Goal: Transaction & Acquisition: Purchase product/service

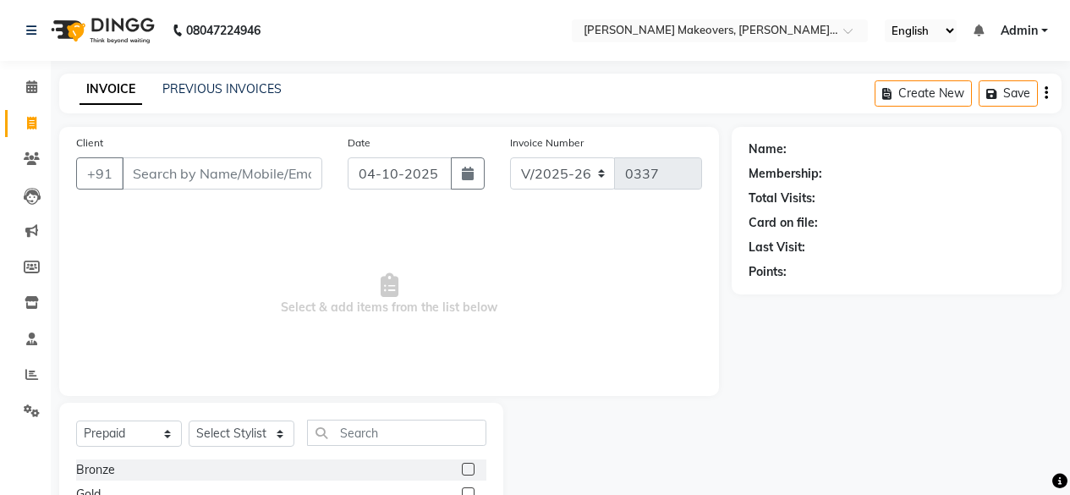
select select "3533"
select select "P"
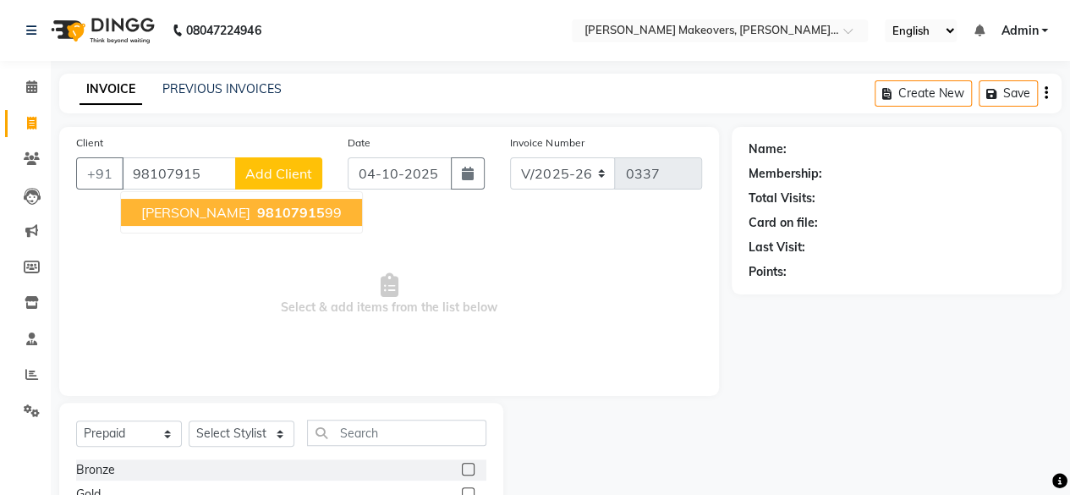
click at [218, 208] on span "[PERSON_NAME]" at bounding box center [195, 212] width 109 height 17
type input "9810791599"
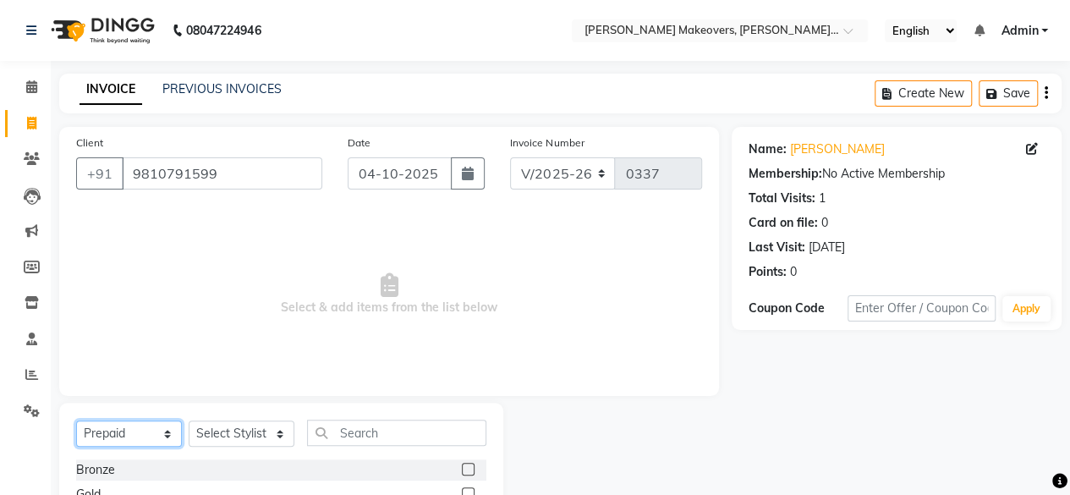
click at [128, 431] on select "Select Service Product Membership Package Voucher Prepaid Gift Card" at bounding box center [129, 433] width 106 height 26
select select "service"
click at [76, 420] on select "Select Service Product Membership Package Voucher Prepaid Gift Card" at bounding box center [129, 433] width 106 height 26
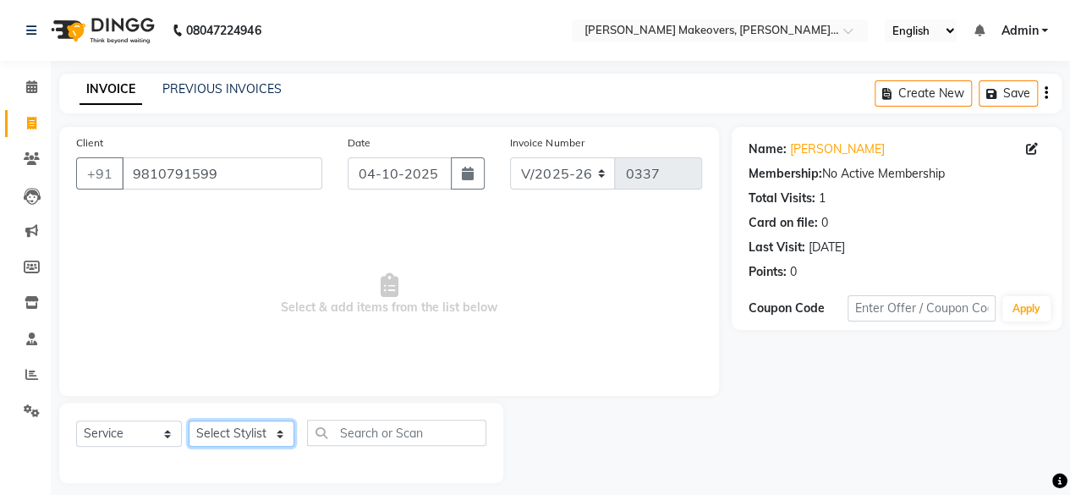
click at [235, 431] on select "Select Stylist [PERSON_NAME] makeovers Anuj CHINTU gaurav [PERSON_NAME] [PERSON…" at bounding box center [242, 433] width 106 height 26
select select "16851"
click at [189, 420] on select "Select Stylist [PERSON_NAME] makeovers Anuj CHINTU gaurav [PERSON_NAME] [PERSON…" at bounding box center [242, 433] width 106 height 26
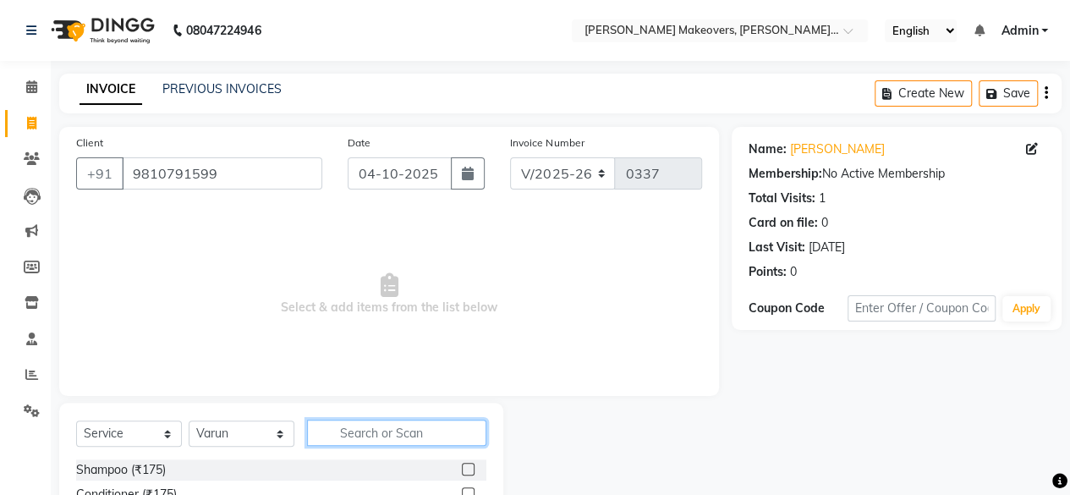
click at [354, 432] on input "text" at bounding box center [396, 433] width 179 height 26
type input "hair cut"
click at [469, 471] on label at bounding box center [468, 469] width 13 height 13
click at [469, 471] on input "checkbox" at bounding box center [467, 469] width 11 height 11
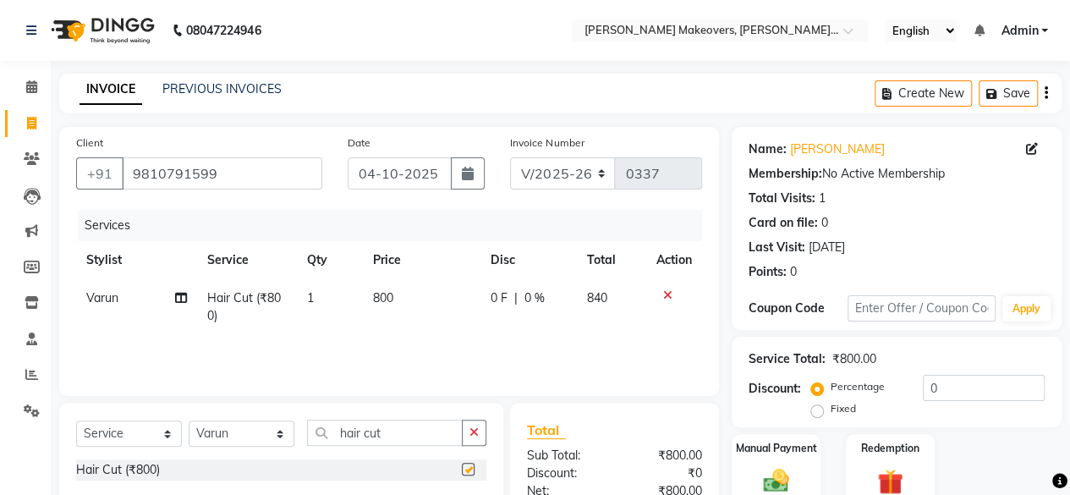
checkbox input "false"
click at [244, 431] on select "Select Stylist [PERSON_NAME] makeovers Anuj CHINTU gaurav [PERSON_NAME] [PERSON…" at bounding box center [242, 433] width 106 height 26
select select "16853"
click at [189, 420] on select "Select Stylist [PERSON_NAME] makeovers Anuj CHINTU gaurav [PERSON_NAME] [PERSON…" at bounding box center [242, 433] width 106 height 26
click at [402, 432] on input "hair cut" at bounding box center [385, 433] width 156 height 26
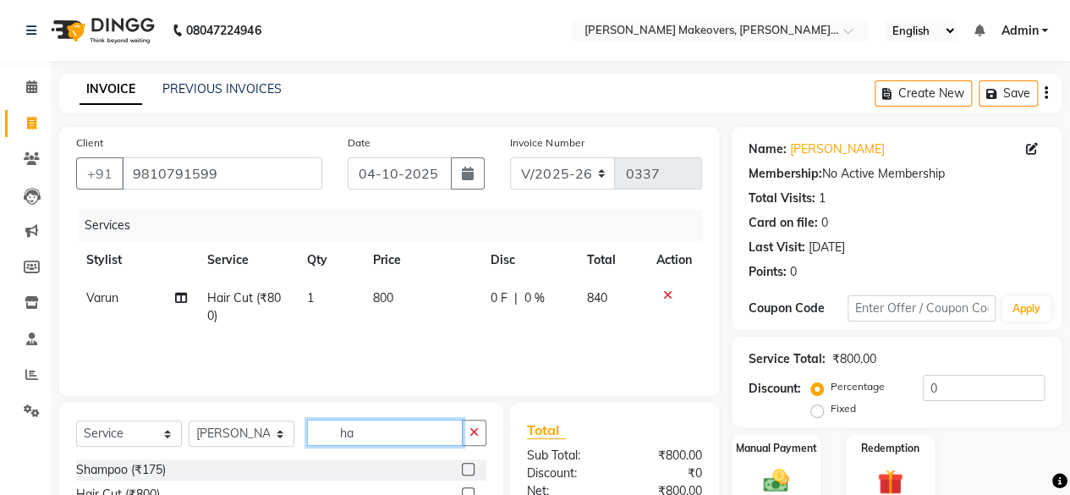
type input "h"
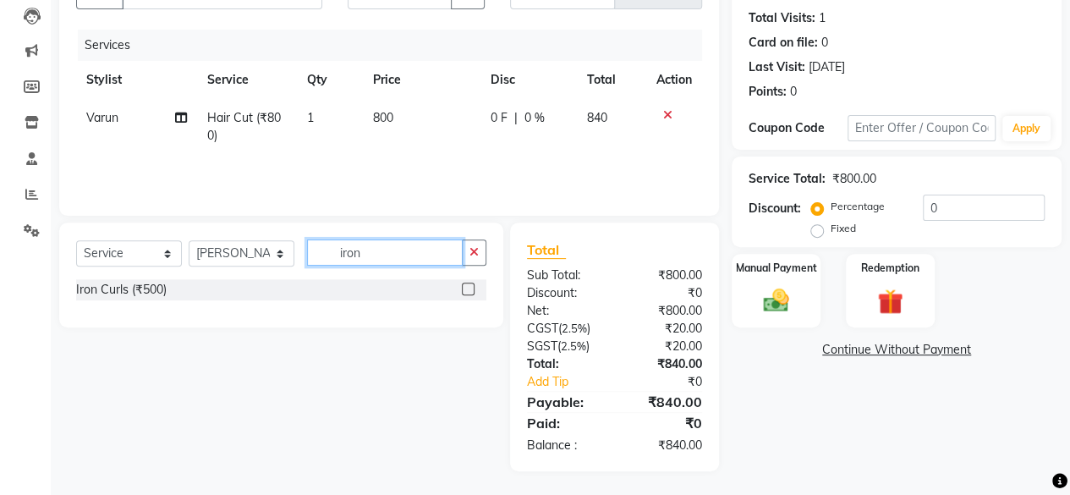
type input "iron"
click at [468, 288] on label at bounding box center [468, 289] width 13 height 13
click at [468, 288] on input "checkbox" at bounding box center [467, 289] width 11 height 11
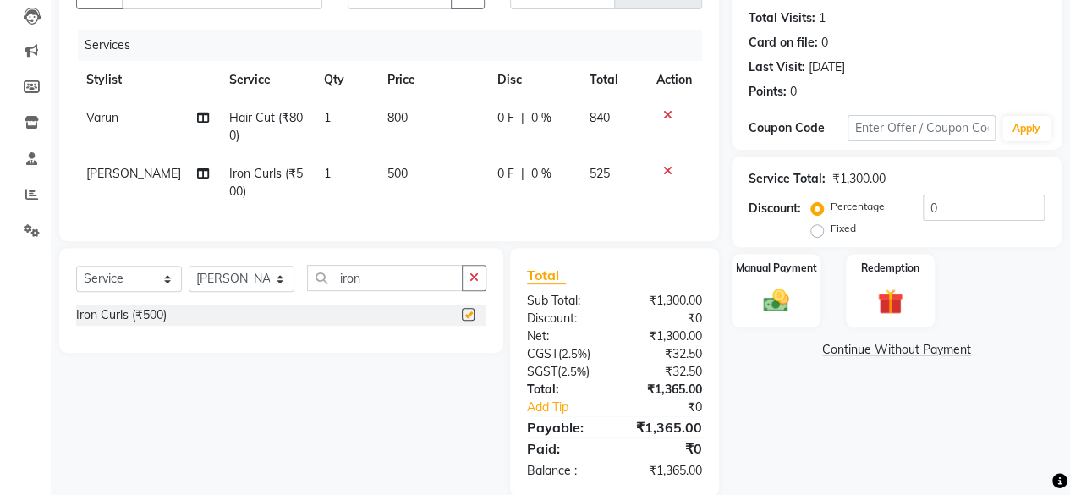
checkbox input "false"
click at [396, 173] on td "500" at bounding box center [432, 183] width 110 height 56
select select "16853"
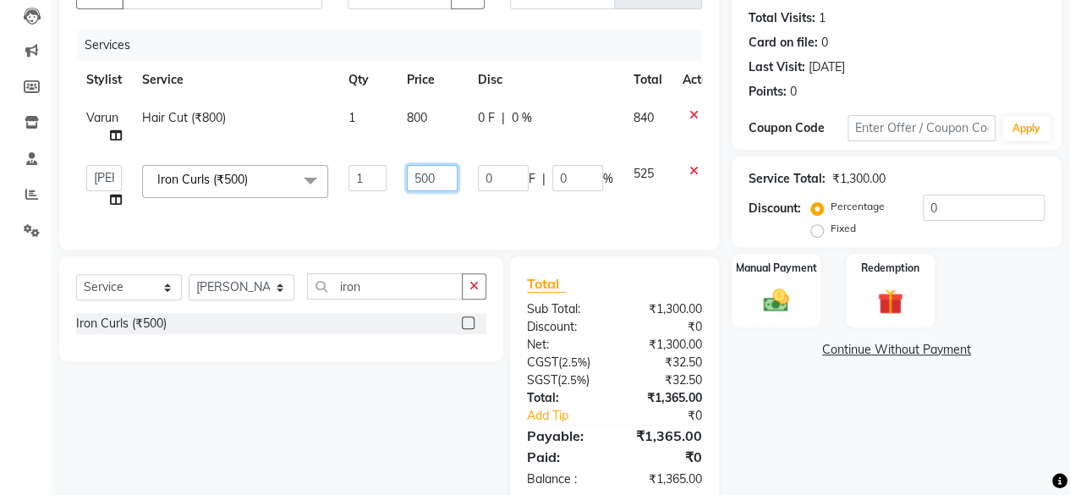
click at [438, 173] on input "500" at bounding box center [432, 178] width 51 height 26
type input "5"
type input "900"
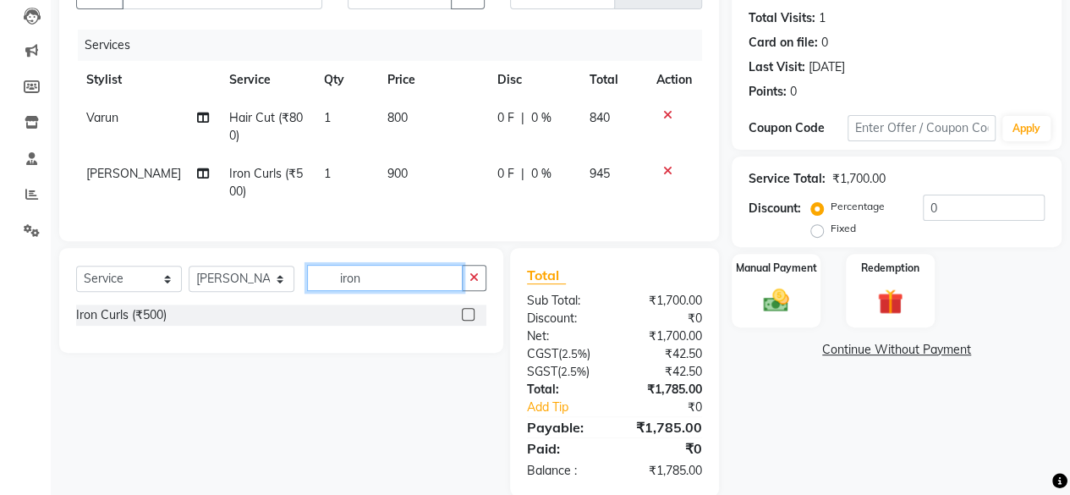
click at [429, 291] on input "iron" at bounding box center [385, 278] width 156 height 26
click at [761, 307] on img at bounding box center [776, 300] width 43 height 30
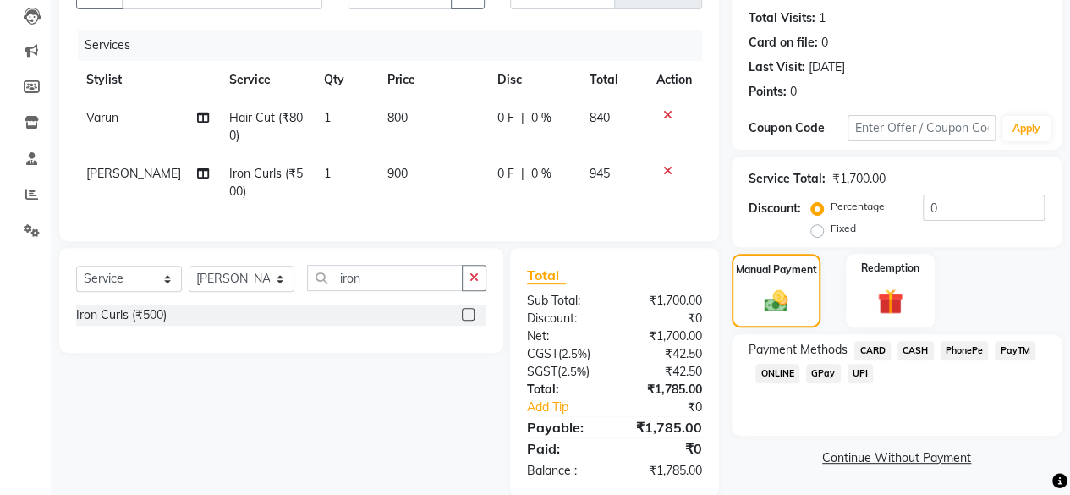
click at [785, 375] on span "ONLINE" at bounding box center [777, 373] width 44 height 19
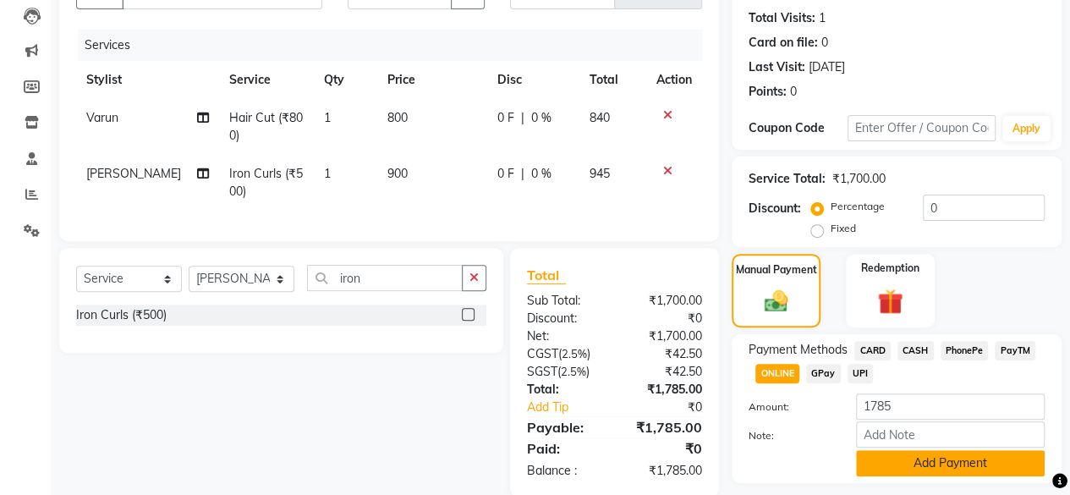
click at [921, 466] on button "Add Payment" at bounding box center [950, 463] width 189 height 26
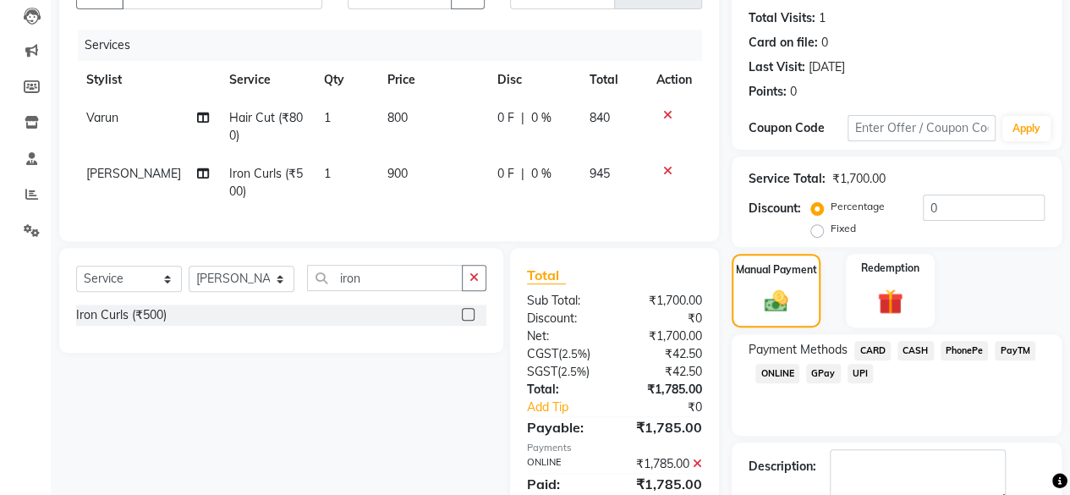
scroll to position [274, 0]
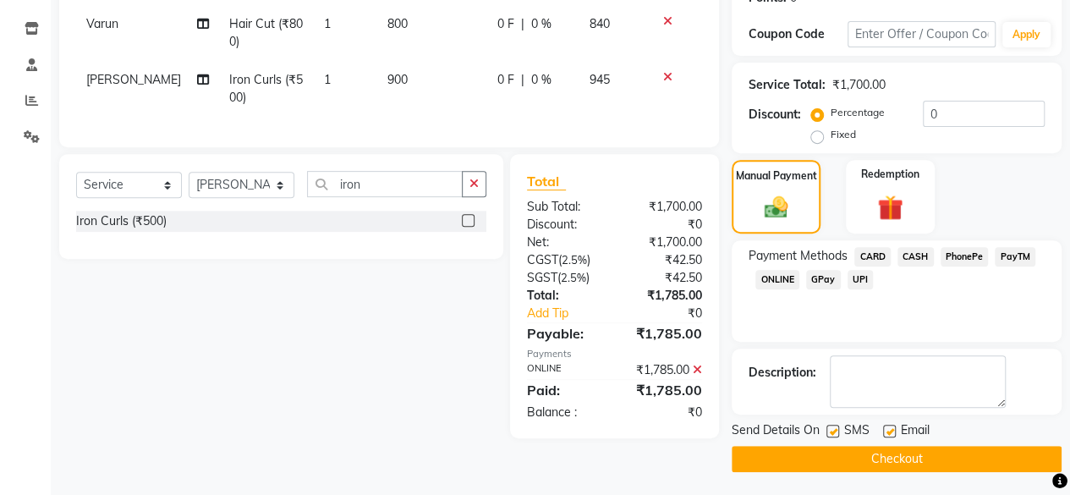
click at [930, 455] on button "Checkout" at bounding box center [897, 459] width 330 height 26
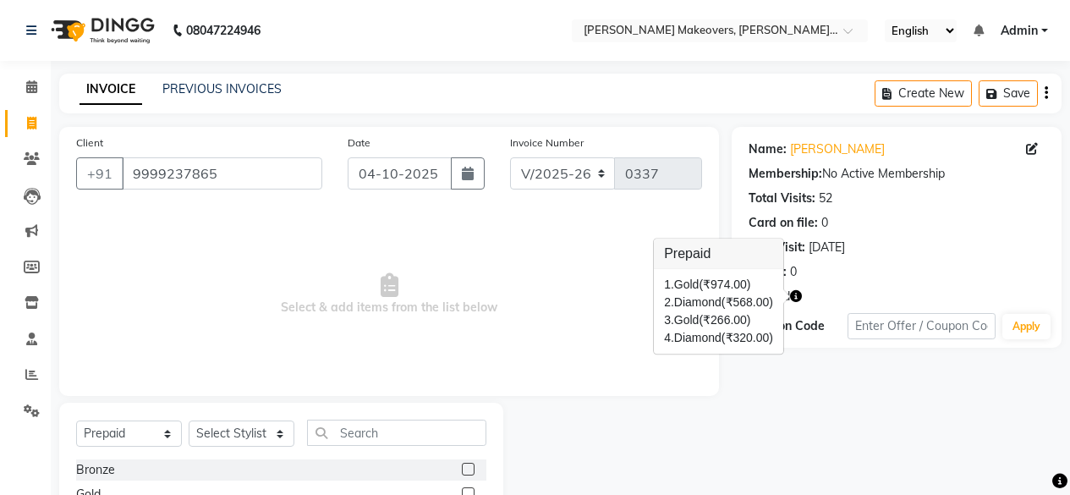
select select "3533"
select select "P"
click at [210, 255] on span "Select & add items from the list below" at bounding box center [389, 294] width 626 height 169
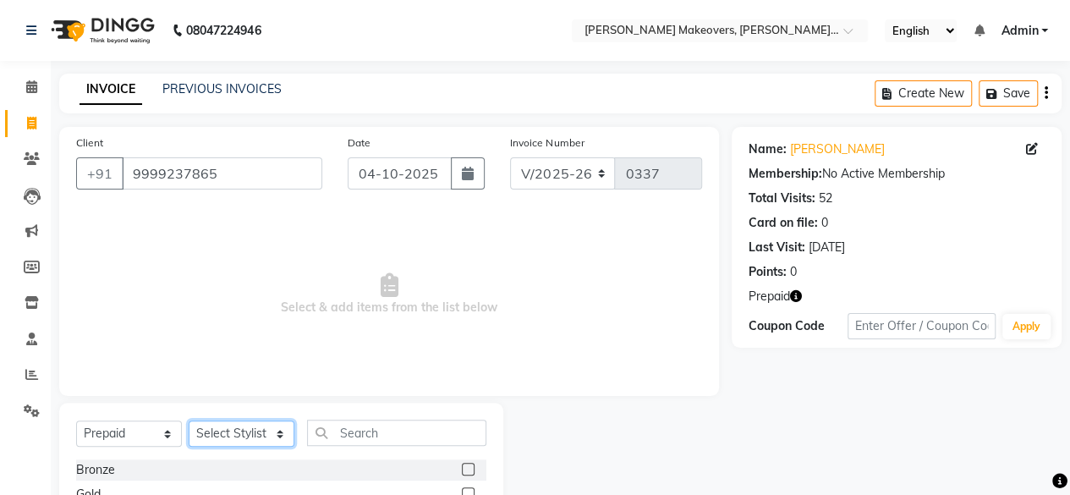
click at [247, 432] on select "Select Stylist [PERSON_NAME] makeovers Anuj CHINTU gaurav [PERSON_NAME] [PERSON…" at bounding box center [242, 433] width 106 height 26
select select "16851"
click at [189, 420] on select "Select Stylist [PERSON_NAME] makeovers Anuj CHINTU gaurav [PERSON_NAME] [PERSON…" at bounding box center [242, 433] width 106 height 26
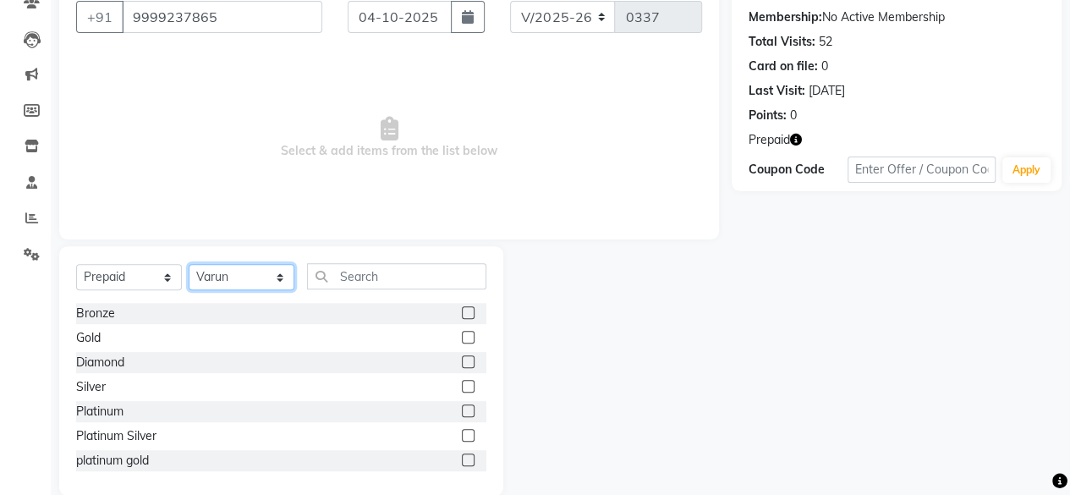
scroll to position [182, 0]
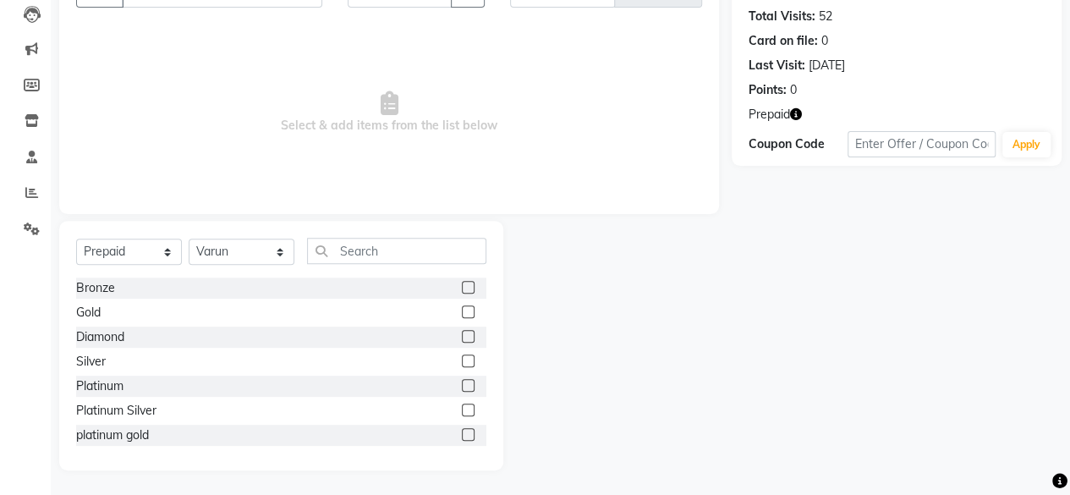
click at [462, 336] on label at bounding box center [468, 336] width 13 height 13
click at [462, 336] on input "checkbox" at bounding box center [467, 337] width 11 height 11
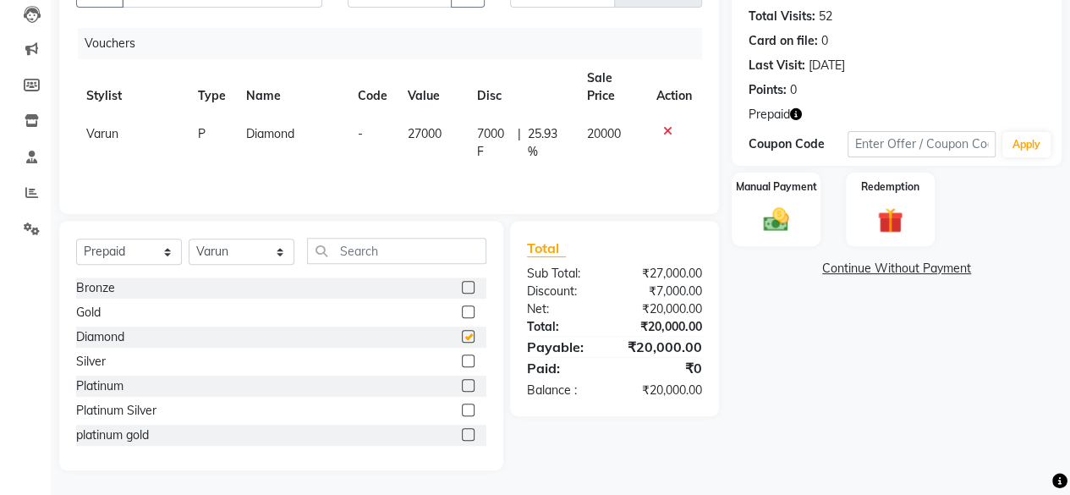
checkbox input "false"
click at [663, 125] on icon at bounding box center [667, 131] width 9 height 12
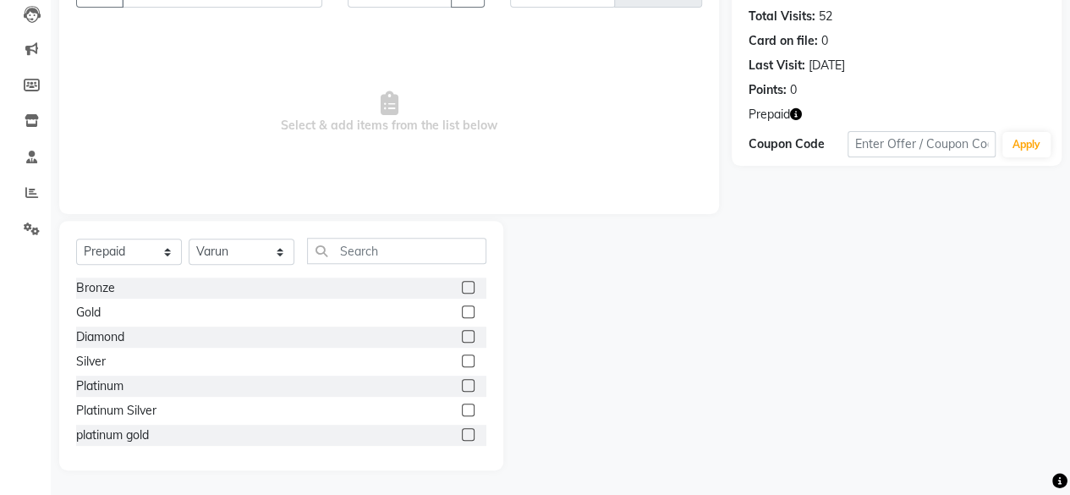
click at [462, 390] on label at bounding box center [468, 385] width 13 height 13
click at [462, 390] on input "checkbox" at bounding box center [467, 386] width 11 height 11
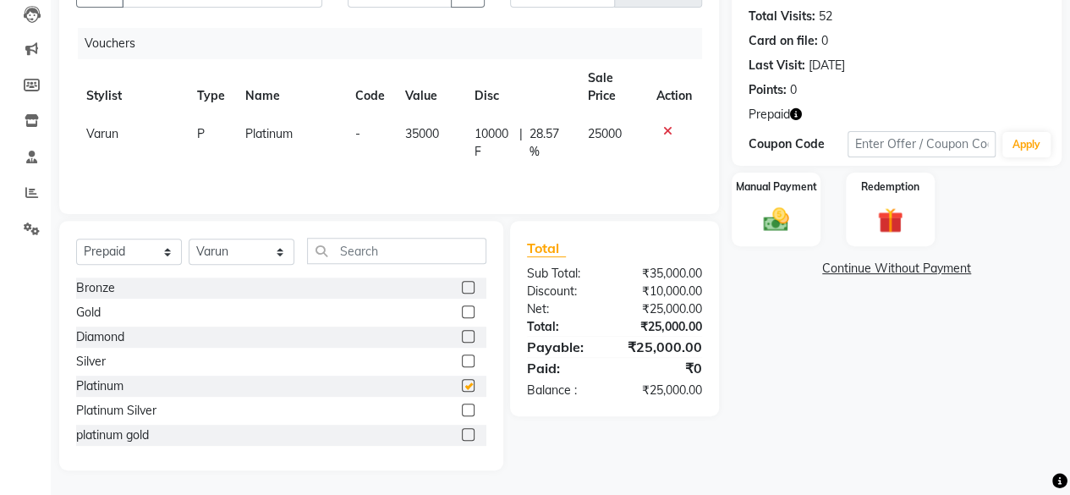
checkbox input "false"
click at [782, 213] on img at bounding box center [776, 220] width 43 height 30
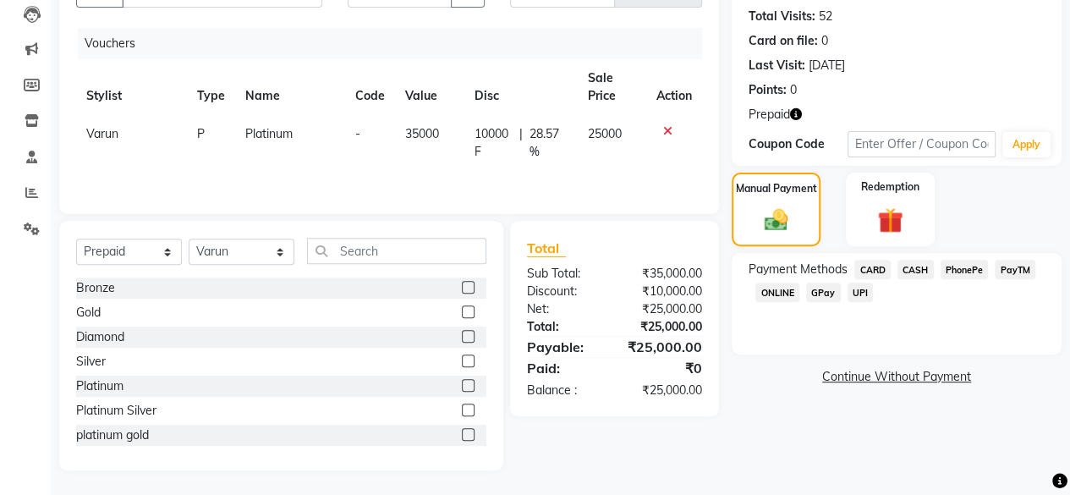
click at [866, 268] on span "CARD" at bounding box center [872, 269] width 36 height 19
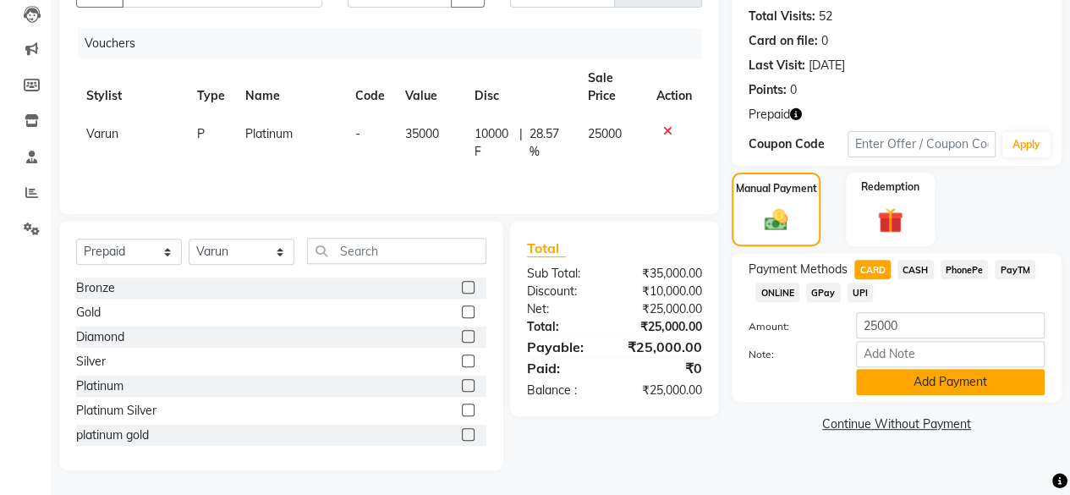
click at [890, 382] on button "Add Payment" at bounding box center [950, 382] width 189 height 26
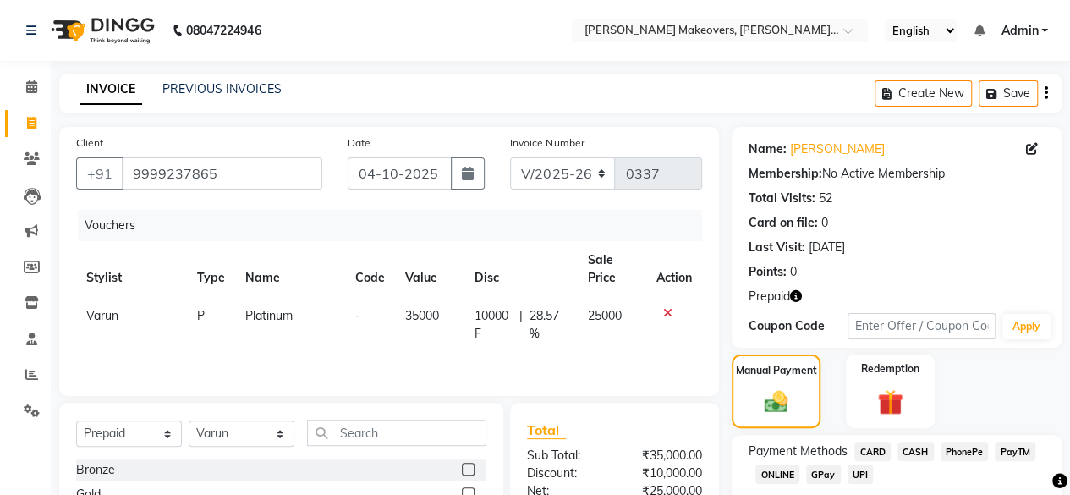
scroll to position [195, 0]
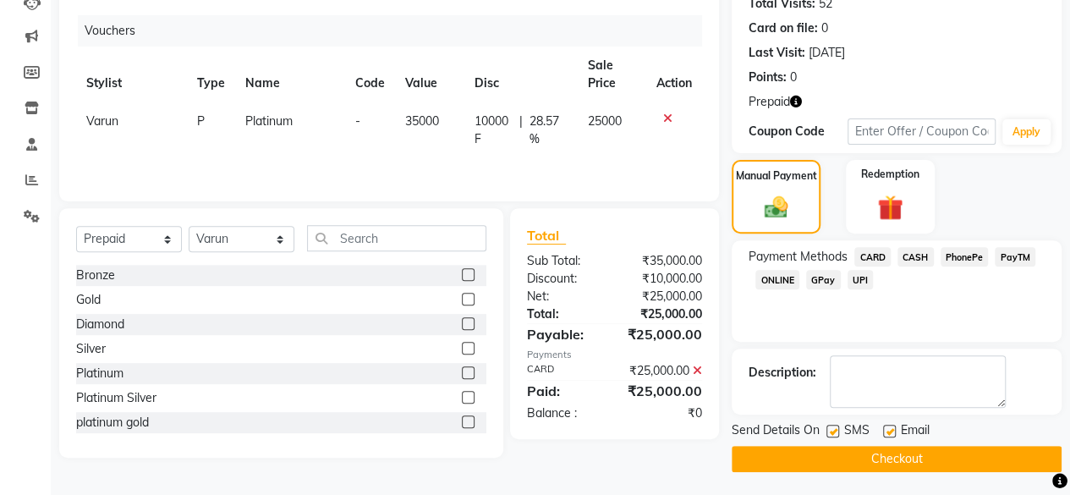
click at [916, 453] on button "Checkout" at bounding box center [897, 459] width 330 height 26
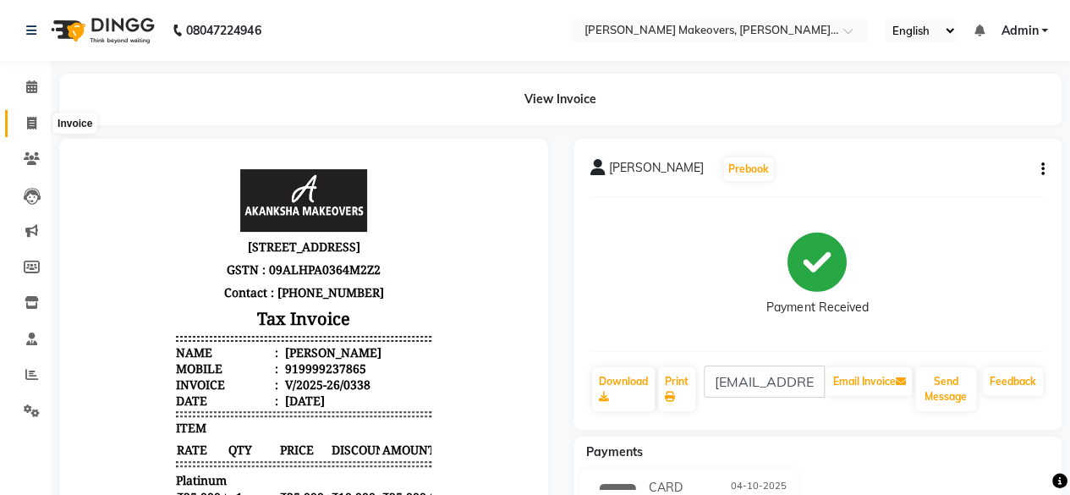
click at [34, 119] on icon at bounding box center [31, 123] width 9 height 13
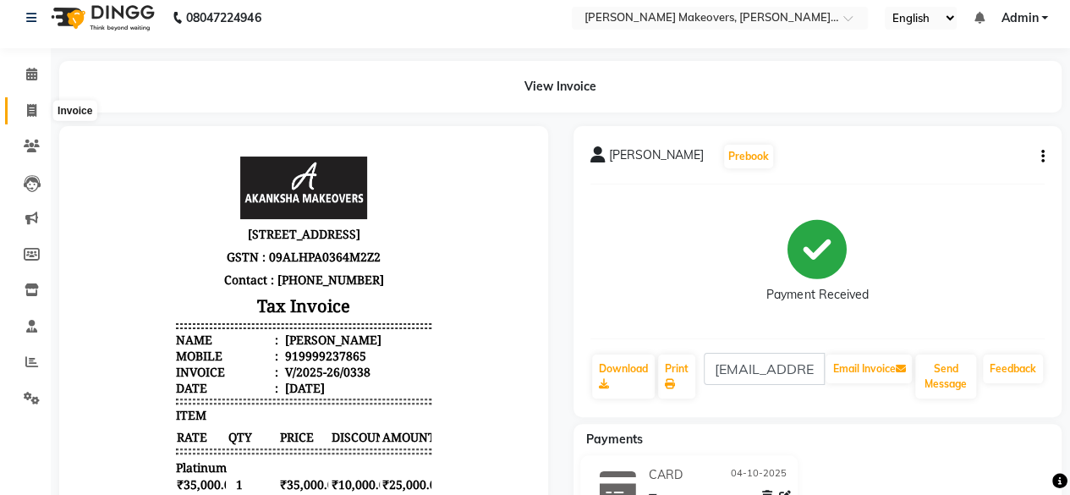
select select "service"
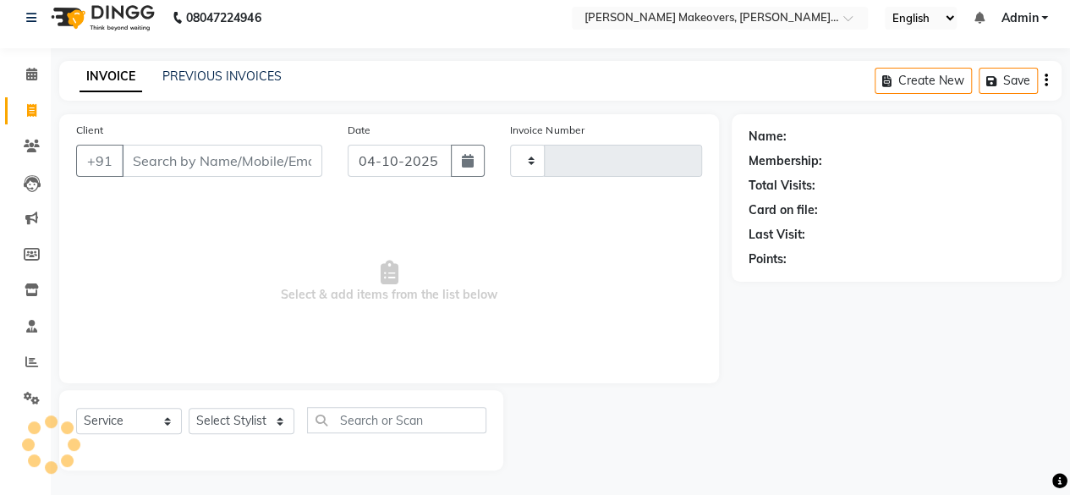
type input "0339"
select select "3533"
select select "P"
click at [162, 156] on input "Client" at bounding box center [222, 161] width 200 height 32
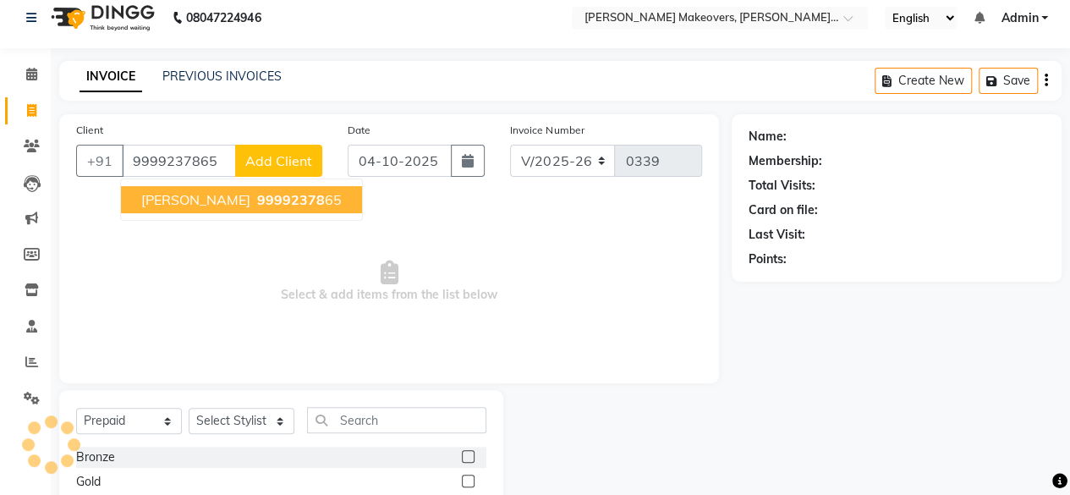
type input "9999237865"
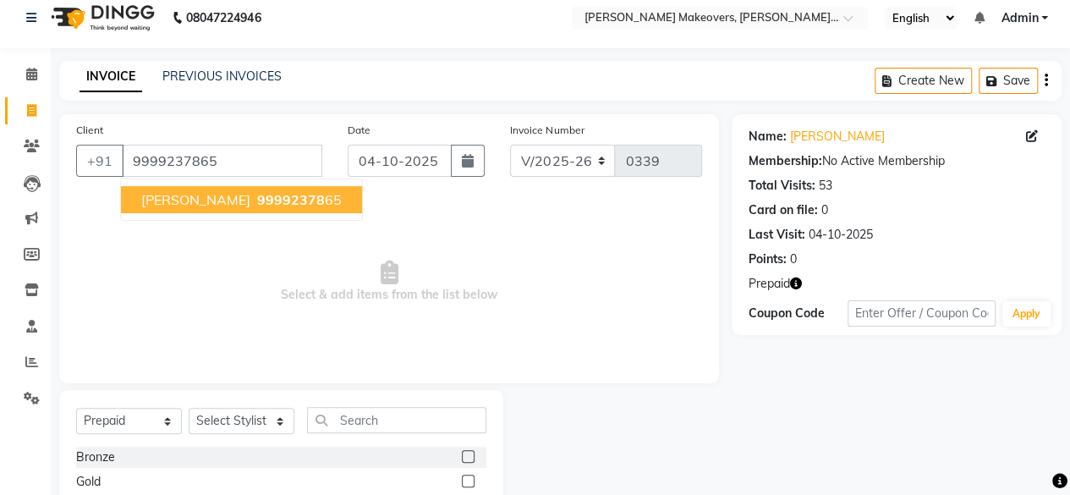
click at [196, 199] on span "SWATI SHUKLA" at bounding box center [195, 199] width 109 height 17
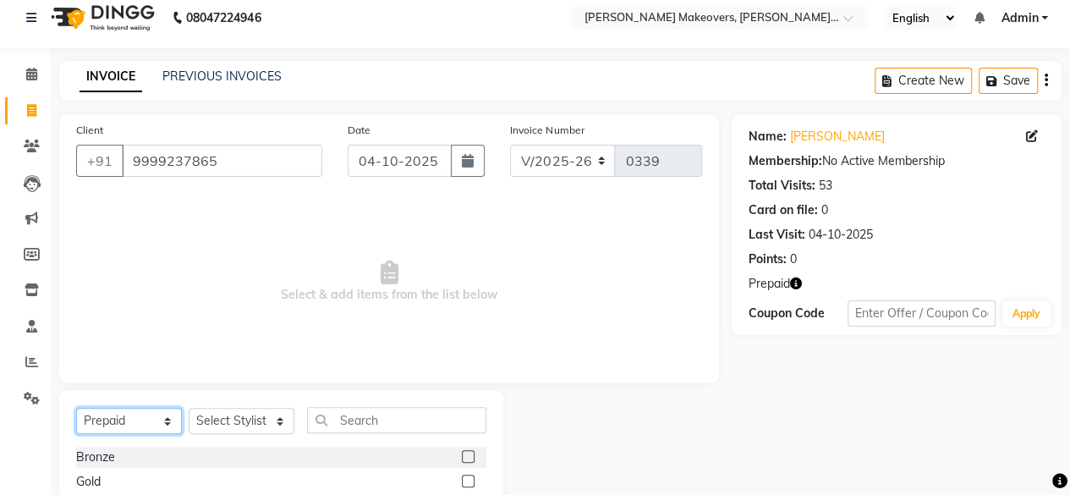
click at [157, 425] on select "Select Service Product Membership Package Voucher Prepaid Gift Card" at bounding box center [129, 421] width 106 height 26
select select "service"
click at [76, 408] on select "Select Service Product Membership Package Voucher Prepaid Gift Card" at bounding box center [129, 421] width 106 height 26
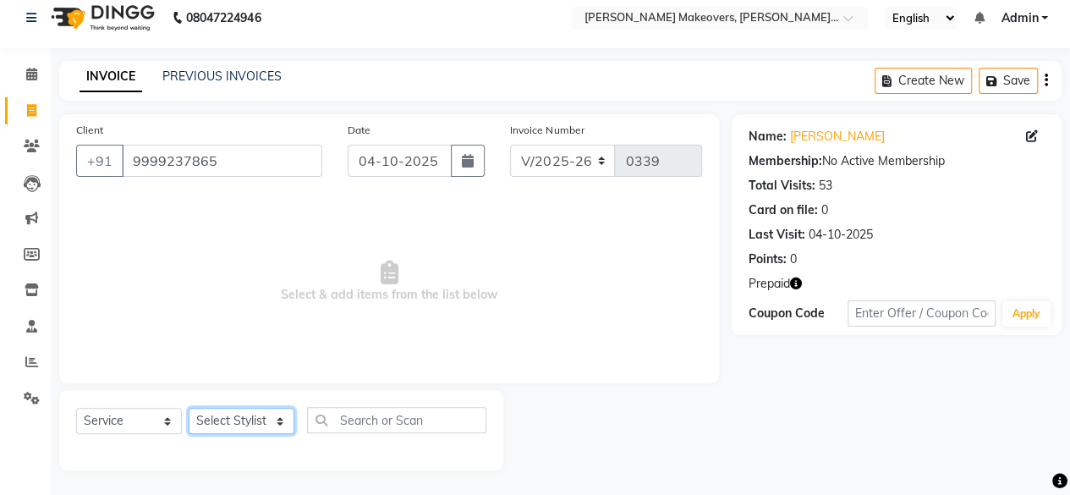
click at [230, 425] on select "Select Stylist [PERSON_NAME] makeovers Anuj CHINTU gaurav [PERSON_NAME] [PERSON…" at bounding box center [242, 421] width 106 height 26
select select "22734"
click at [189, 408] on select "Select Stylist [PERSON_NAME] makeovers Anuj CHINTU gaurav [PERSON_NAME] [PERSON…" at bounding box center [242, 421] width 106 height 26
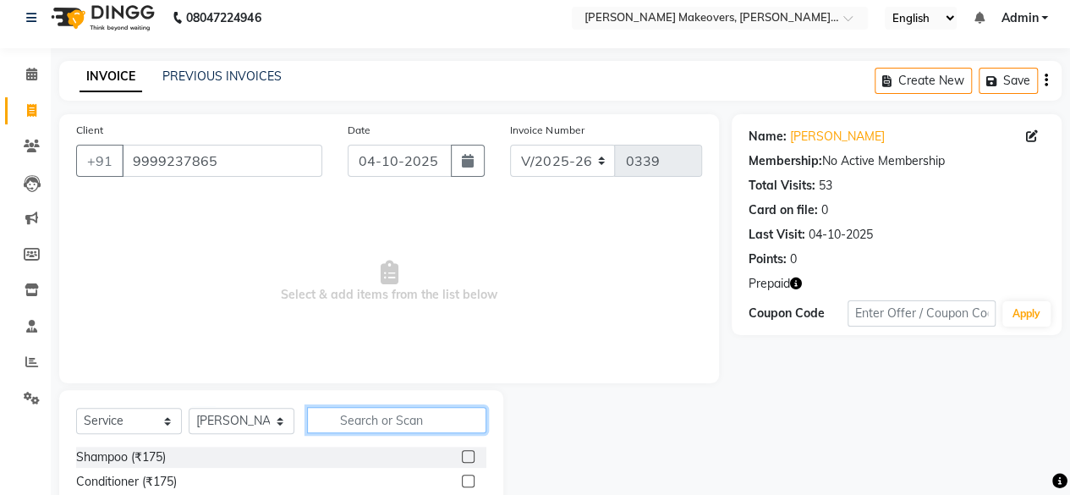
click at [354, 420] on input "text" at bounding box center [396, 420] width 179 height 26
type input "body"
click at [468, 476] on label at bounding box center [468, 481] width 13 height 13
click at [468, 476] on input "checkbox" at bounding box center [467, 481] width 11 height 11
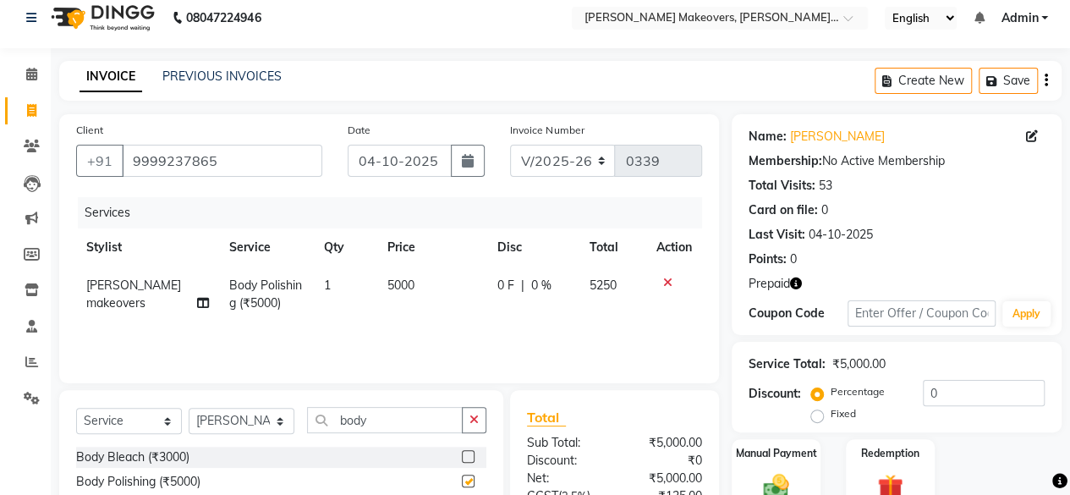
checkbox input "false"
click at [403, 288] on span "5000" at bounding box center [400, 284] width 27 height 15
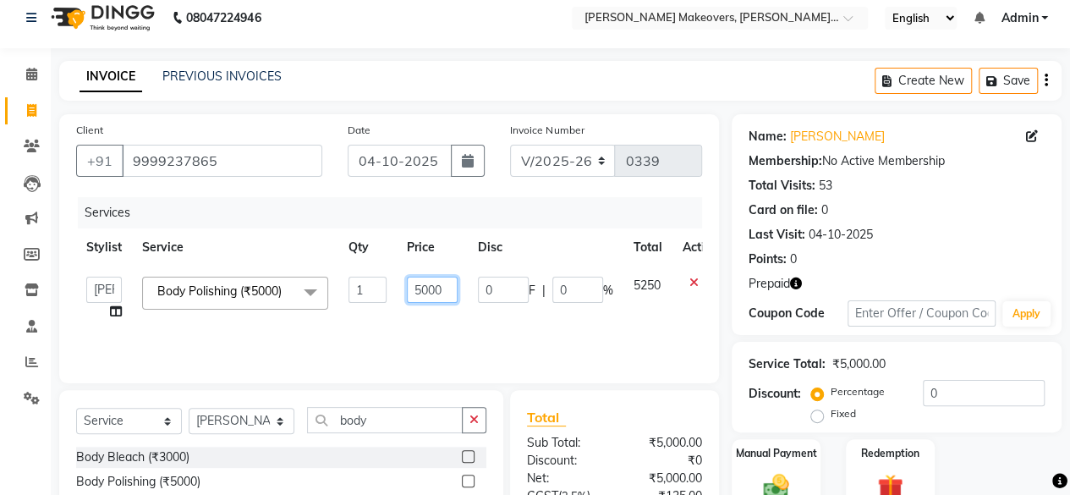
click at [450, 287] on input "5000" at bounding box center [432, 290] width 51 height 26
type input "5"
type input "7000"
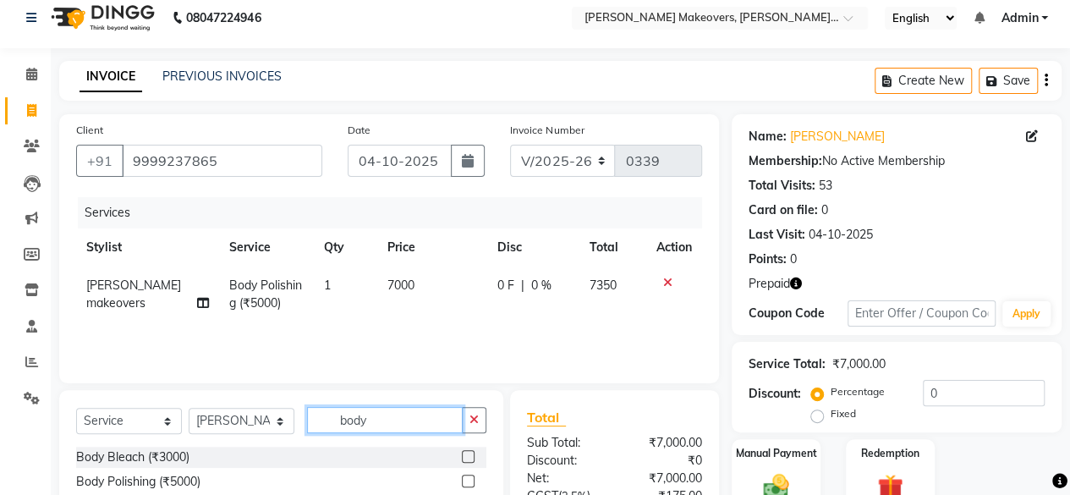
click at [386, 420] on input "body" at bounding box center [385, 420] width 156 height 26
click at [249, 416] on select "Select Stylist [PERSON_NAME] makeovers Anuj CHINTU gaurav [PERSON_NAME] [PERSON…" at bounding box center [242, 421] width 106 height 26
click at [189, 408] on select "Select Stylist [PERSON_NAME] makeovers Anuj CHINTU gaurav [PERSON_NAME] [PERSON…" at bounding box center [242, 421] width 106 height 26
click at [389, 417] on input "body" at bounding box center [385, 420] width 156 height 26
type input "b"
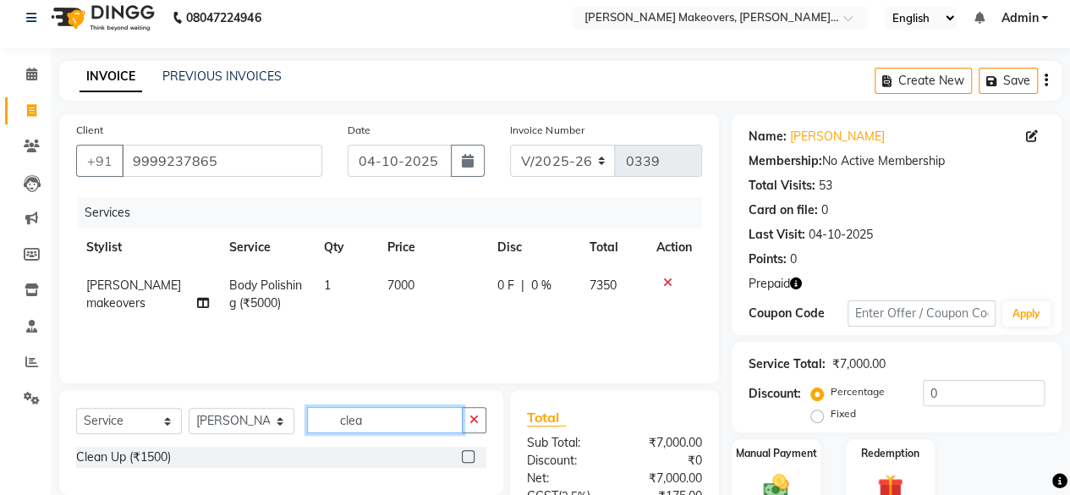
type input "clea"
click at [464, 454] on label at bounding box center [468, 456] width 13 height 13
click at [464, 454] on input "checkbox" at bounding box center [467, 457] width 11 height 11
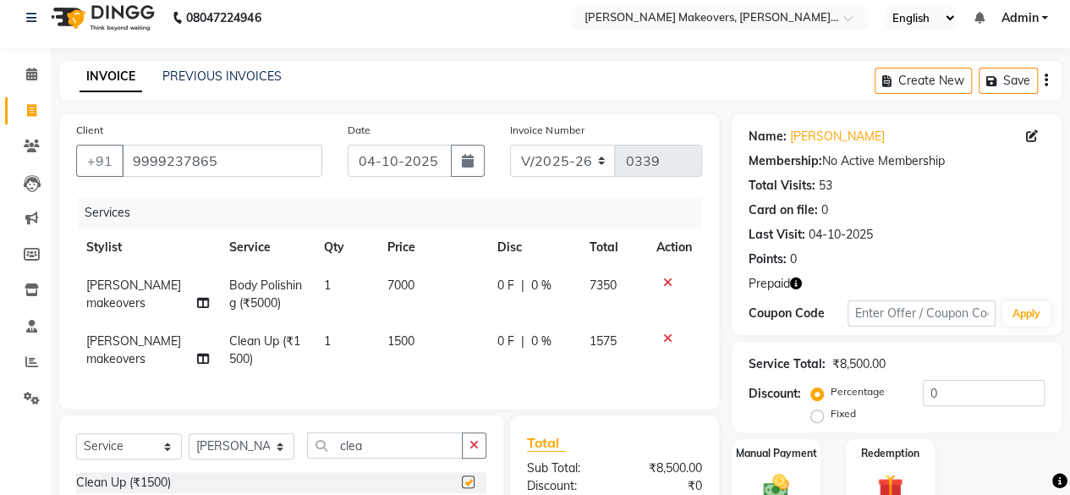
checkbox input "false"
click at [411, 349] on td "1500" at bounding box center [432, 350] width 110 height 56
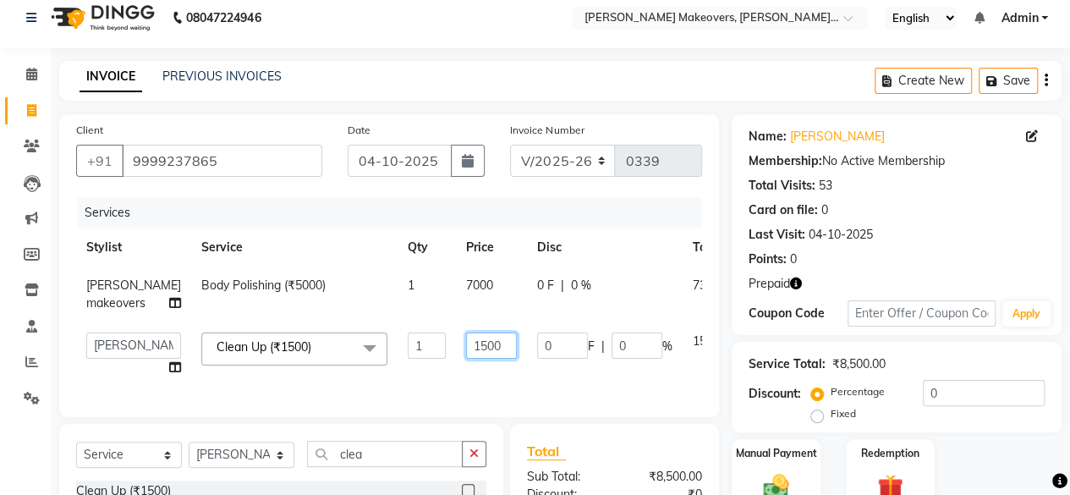
click at [477, 359] on input "1500" at bounding box center [491, 345] width 51 height 26
type input "1"
type input "2500"
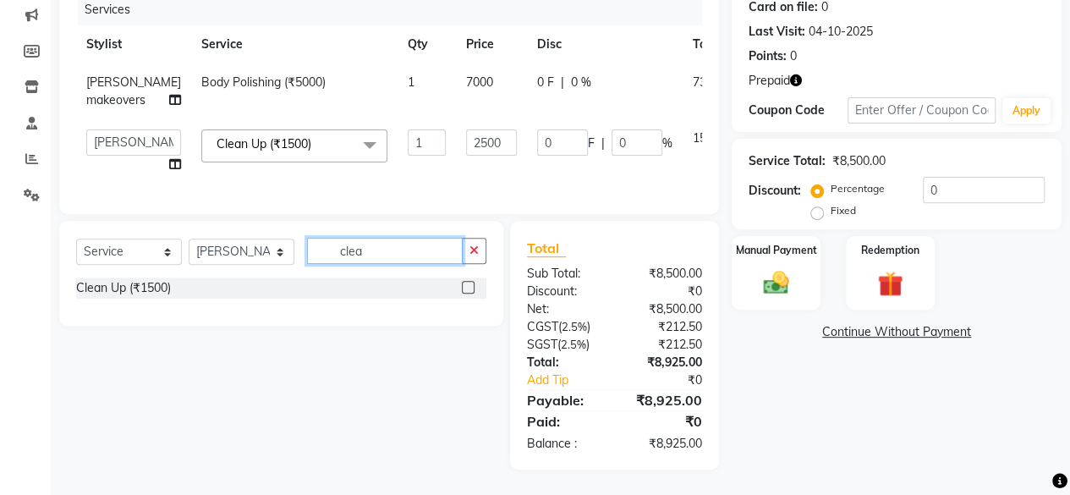
scroll to position [218, 0]
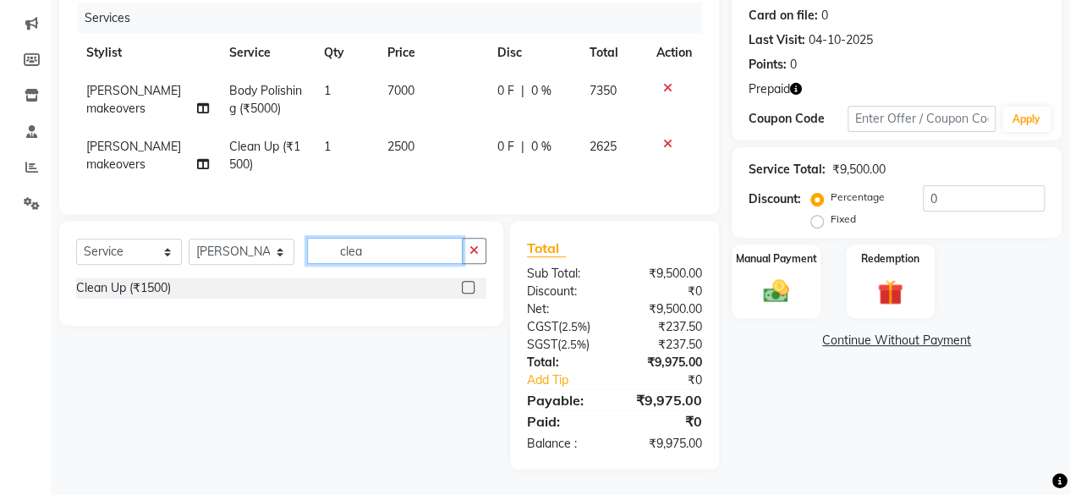
click at [420, 259] on input "clea" at bounding box center [385, 251] width 156 height 26
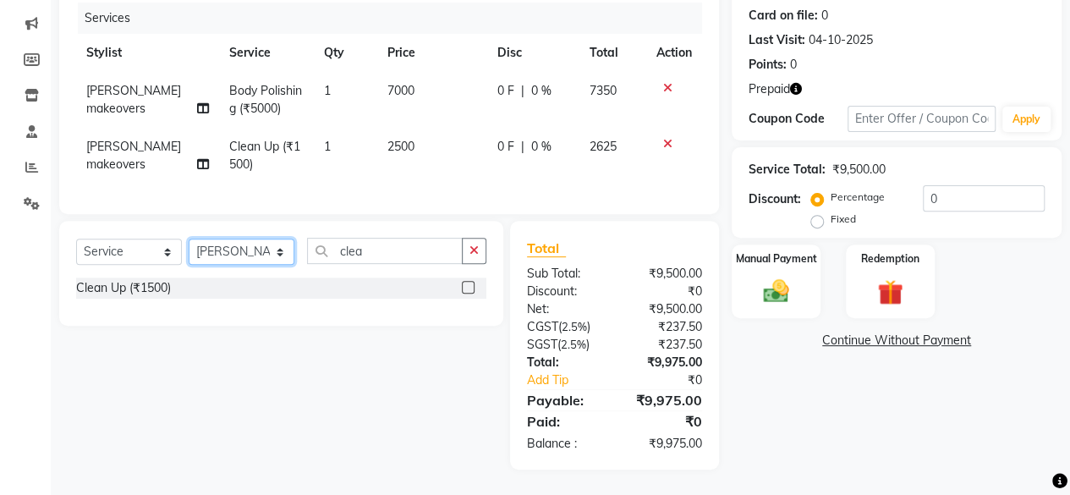
click at [267, 247] on select "Select Stylist [PERSON_NAME] makeovers Anuj CHINTU gaurav [PERSON_NAME] [PERSON…" at bounding box center [242, 252] width 106 height 26
click at [189, 239] on select "Select Stylist [PERSON_NAME] makeovers Anuj CHINTU gaurav [PERSON_NAME] [PERSON…" at bounding box center [242, 252] width 106 height 26
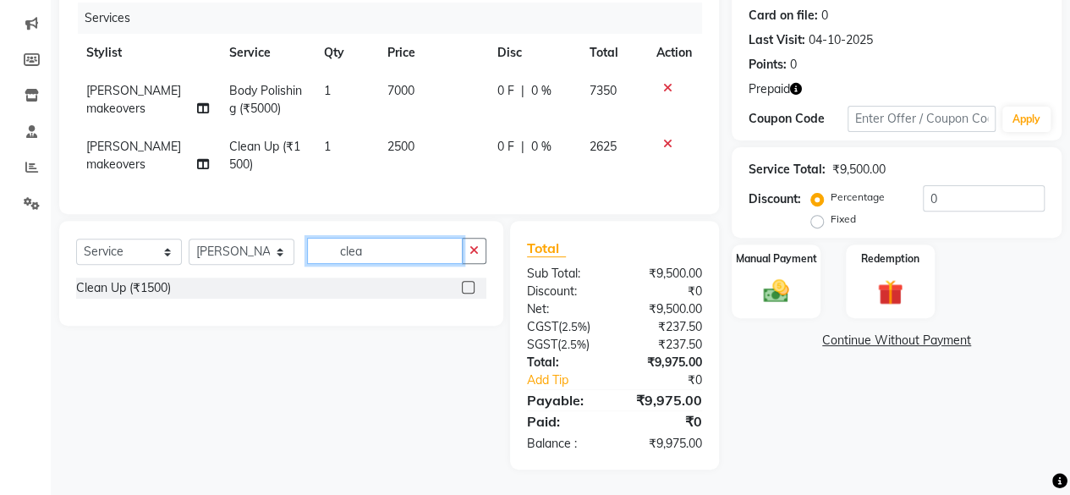
click at [403, 246] on input "clea" at bounding box center [385, 251] width 156 height 26
type input "c"
type input "d ta"
click at [467, 285] on label at bounding box center [468, 287] width 13 height 13
click at [467, 285] on input "checkbox" at bounding box center [467, 288] width 11 height 11
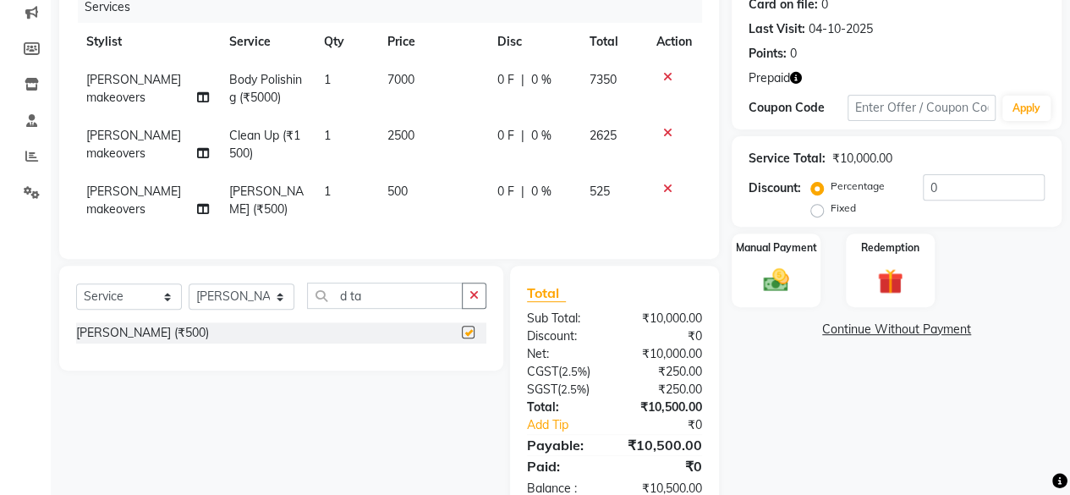
checkbox input "false"
click at [380, 307] on input "d ta" at bounding box center [385, 296] width 156 height 26
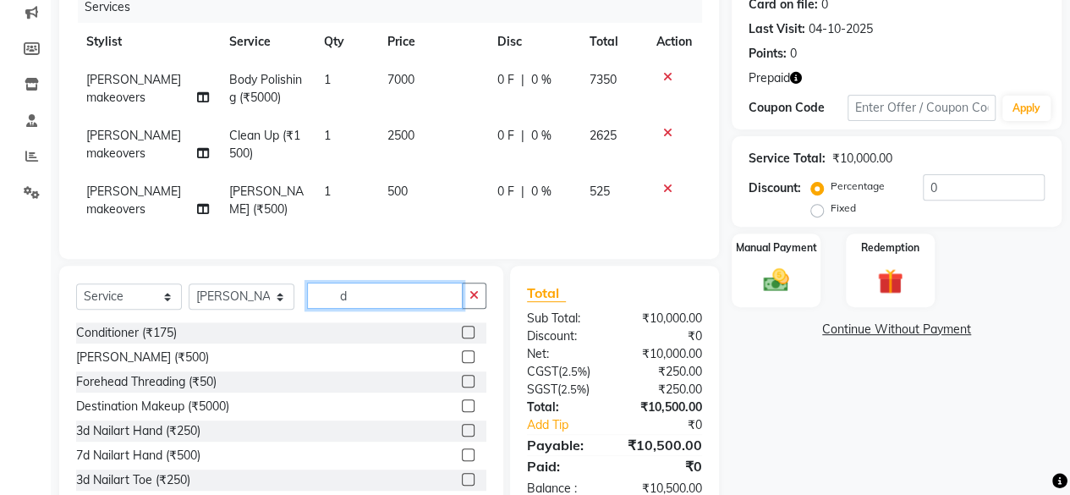
type input "d"
type input "m"
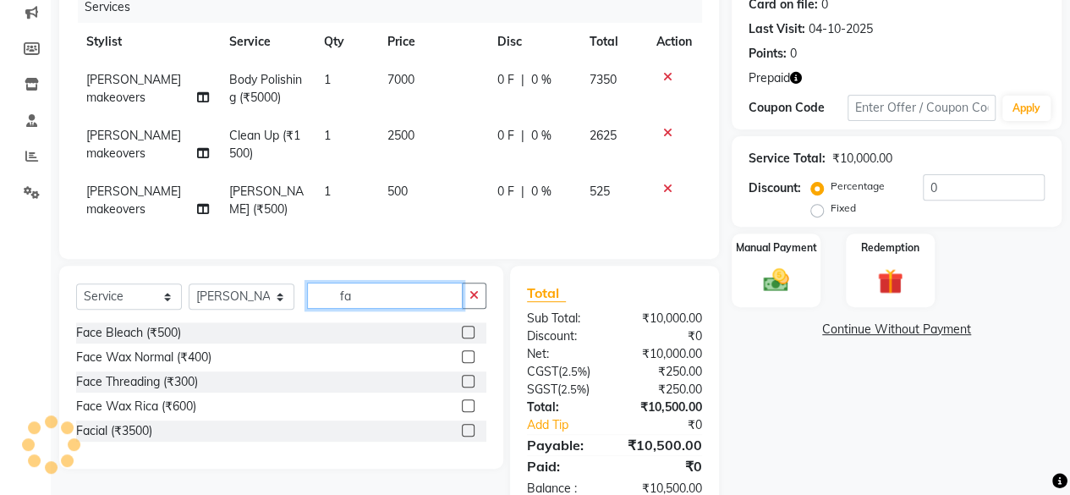
type input "f"
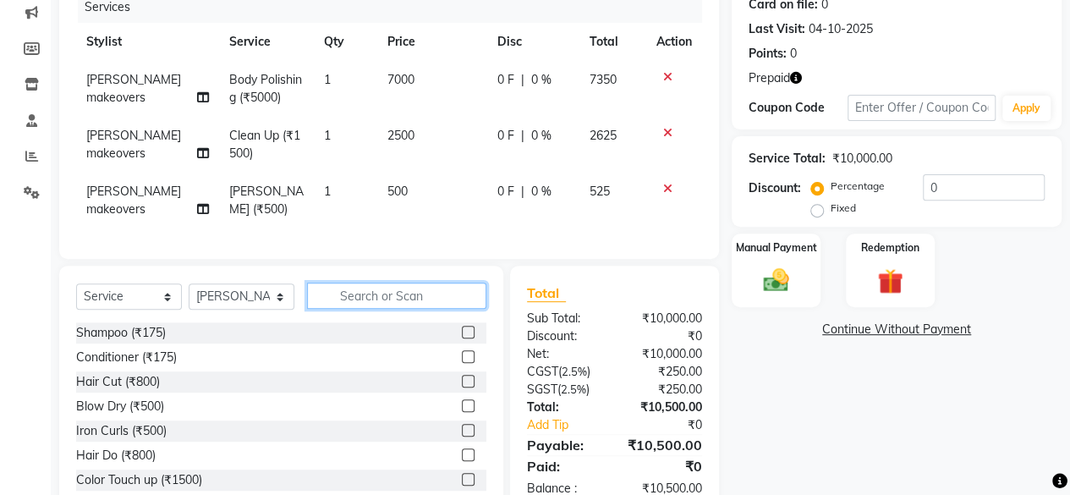
click at [369, 308] on input "text" at bounding box center [396, 296] width 179 height 26
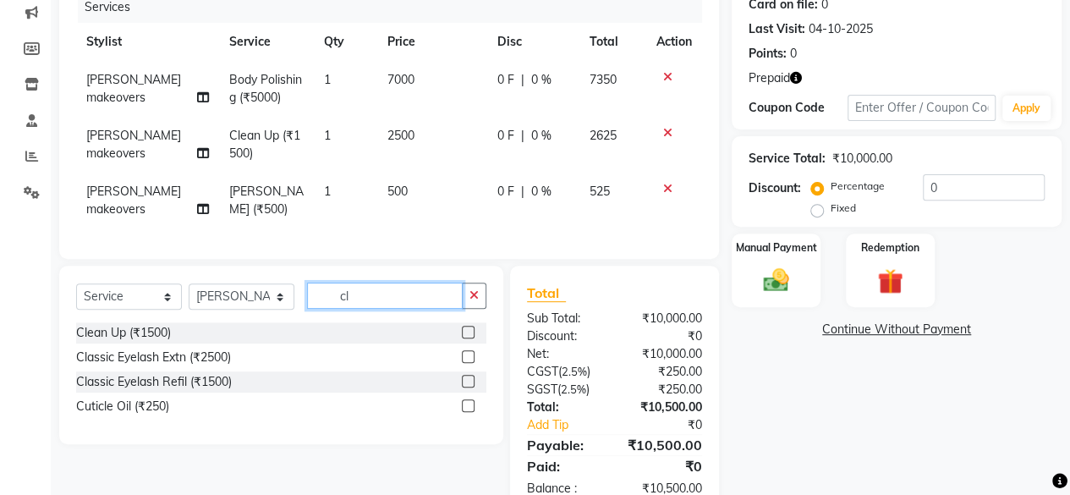
type input "cl"
click at [464, 338] on label at bounding box center [468, 332] width 13 height 13
click at [464, 338] on input "checkbox" at bounding box center [467, 332] width 11 height 11
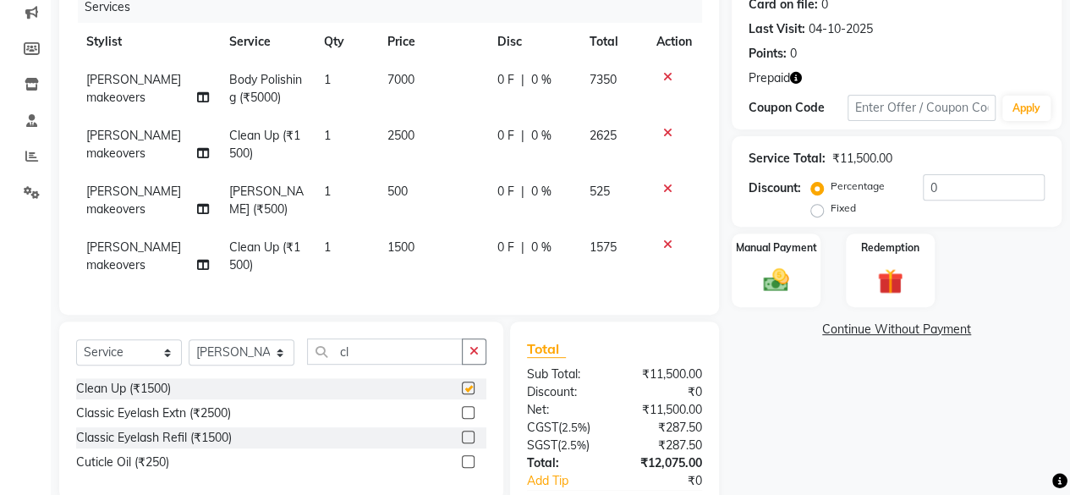
checkbox input "false"
click at [272, 363] on select "Select Stylist [PERSON_NAME] makeovers Anuj CHINTU gaurav [PERSON_NAME] [PERSON…" at bounding box center [242, 352] width 106 height 26
select select "59182"
click at [189, 351] on select "Select Stylist [PERSON_NAME] makeovers Anuj CHINTU gaurav [PERSON_NAME] [PERSON…" at bounding box center [242, 352] width 106 height 26
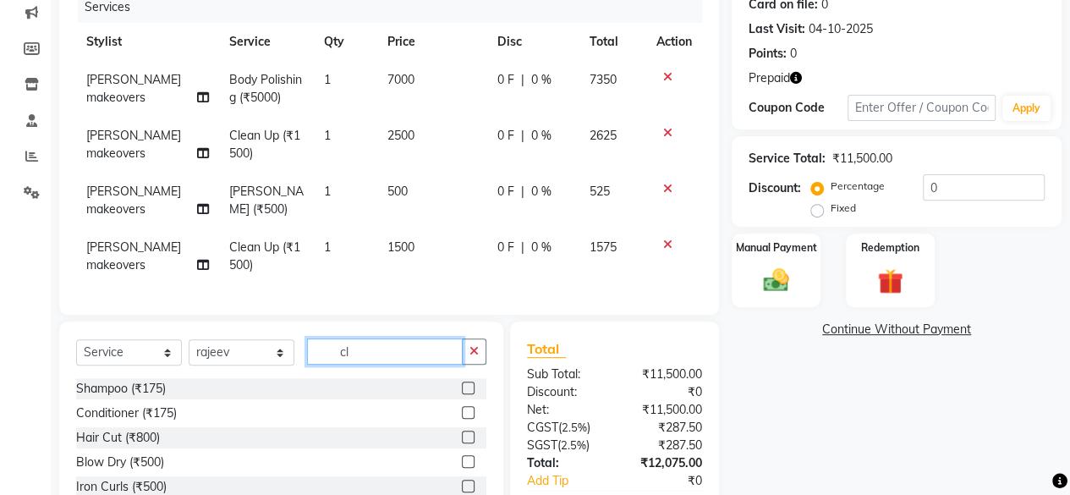
click at [375, 365] on input "cl" at bounding box center [385, 351] width 156 height 26
type input "c"
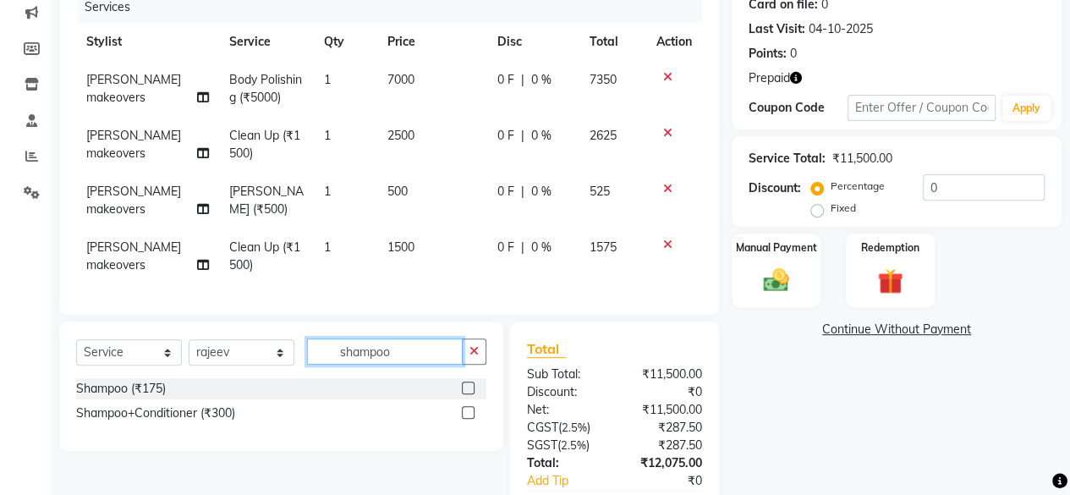
type input "shampoo"
click at [465, 419] on label at bounding box center [468, 412] width 13 height 13
click at [465, 419] on input "checkbox" at bounding box center [467, 413] width 11 height 11
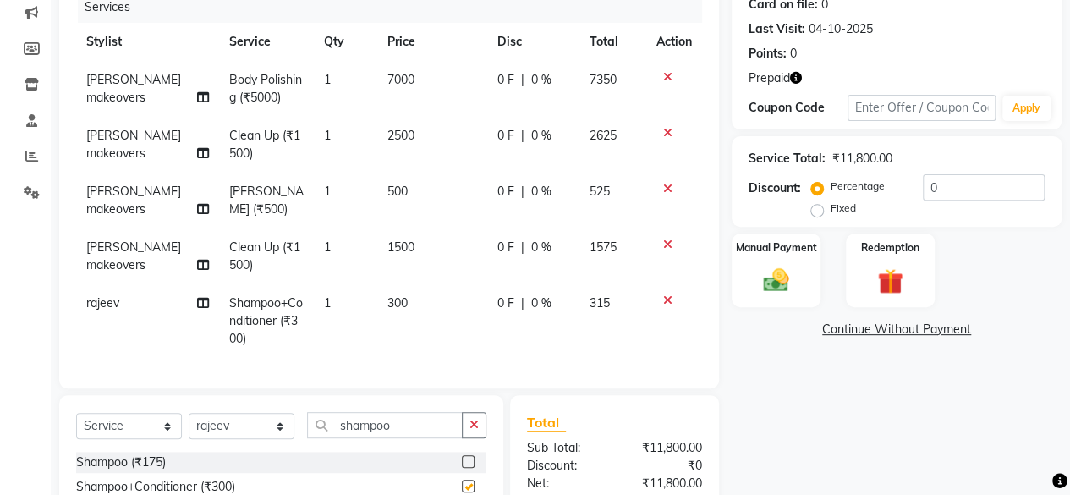
checkbox input "false"
click at [397, 305] on span "300" at bounding box center [397, 302] width 20 height 15
select select "59182"
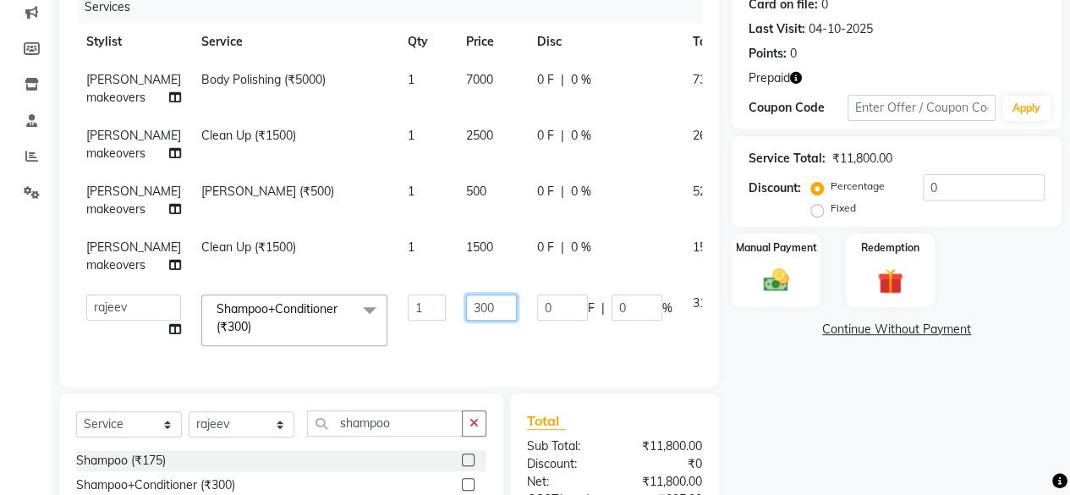
click at [469, 321] on input "300" at bounding box center [491, 307] width 51 height 26
type input "3"
type input "500"
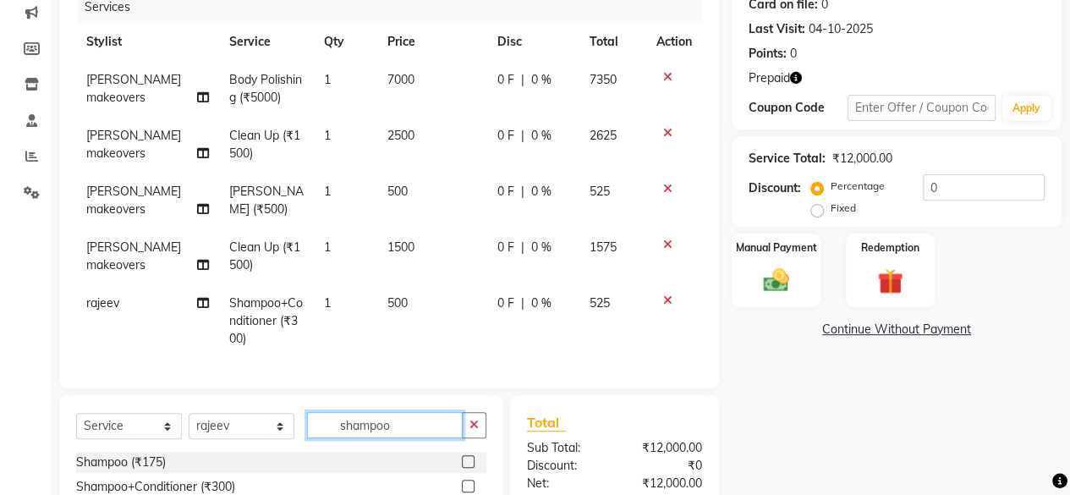
click at [430, 473] on div "Select Service Product Membership Package Voucher Prepaid Gift Card Select Styl…" at bounding box center [281, 459] width 444 height 129
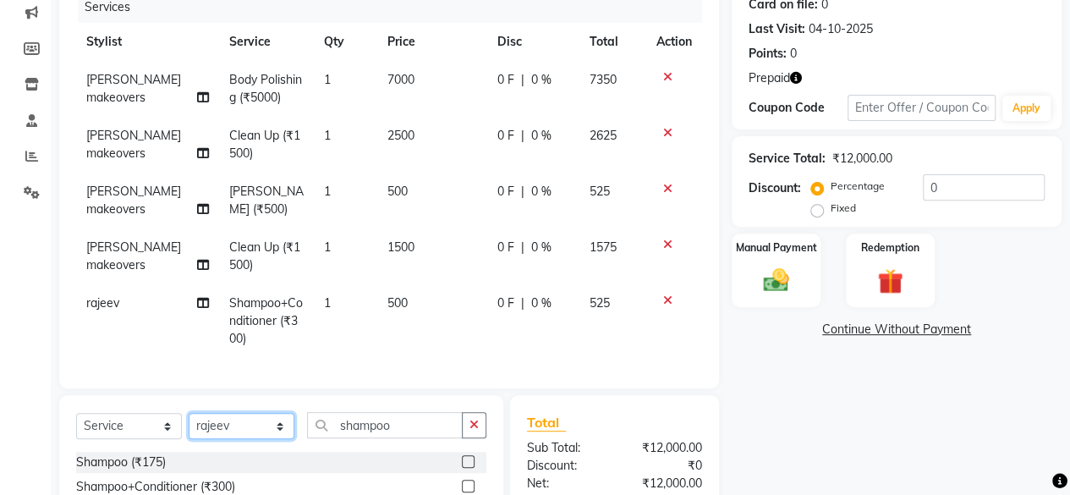
click at [276, 427] on select "Select Stylist [PERSON_NAME] makeovers Anuj CHINTU gaurav [PERSON_NAME] [PERSON…" at bounding box center [242, 426] width 106 height 26
select select "16852"
click at [189, 413] on select "Select Stylist [PERSON_NAME] makeovers Anuj CHINTU gaurav [PERSON_NAME] [PERSON…" at bounding box center [242, 426] width 106 height 26
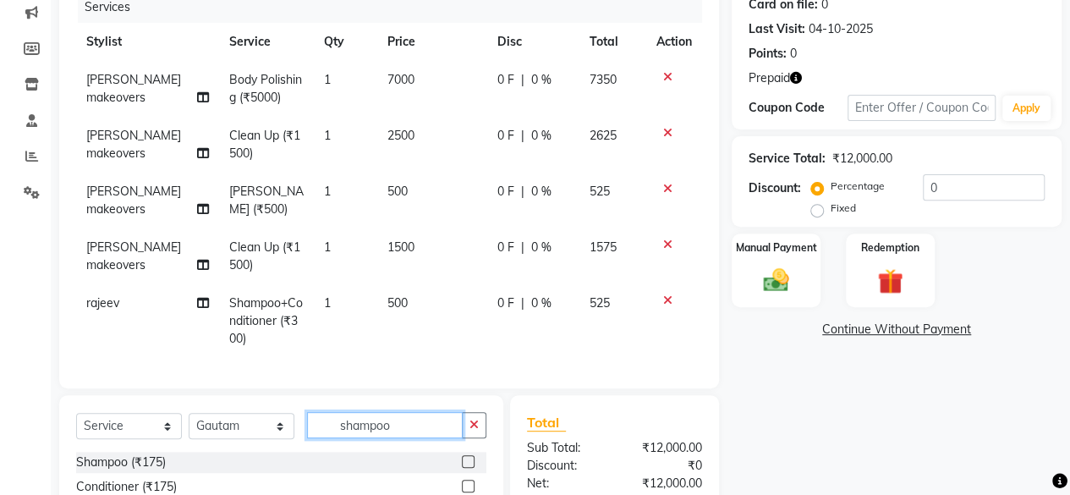
click at [424, 431] on input "shampoo" at bounding box center [385, 425] width 156 height 26
type input "s"
type input "iron"
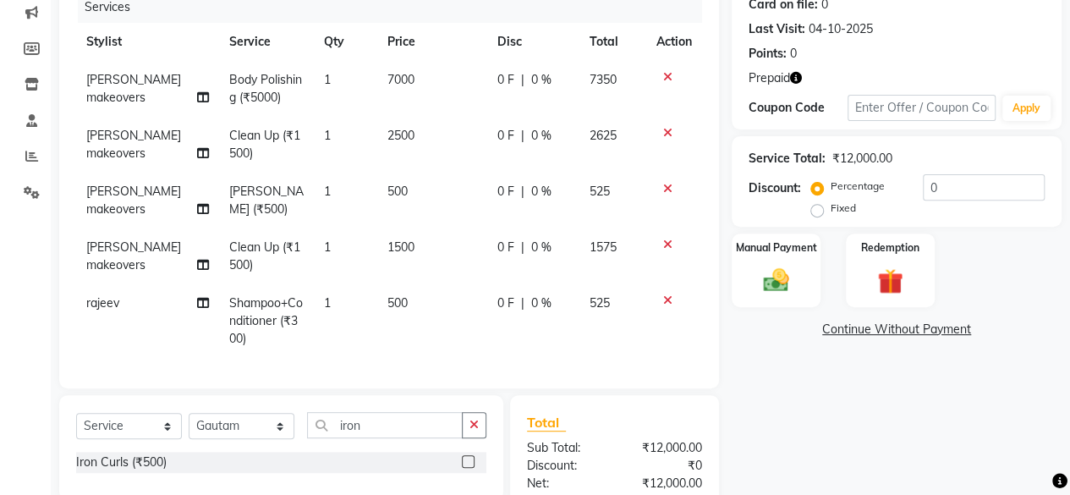
click at [470, 459] on label at bounding box center [468, 461] width 13 height 13
click at [470, 459] on input "checkbox" at bounding box center [467, 462] width 11 height 11
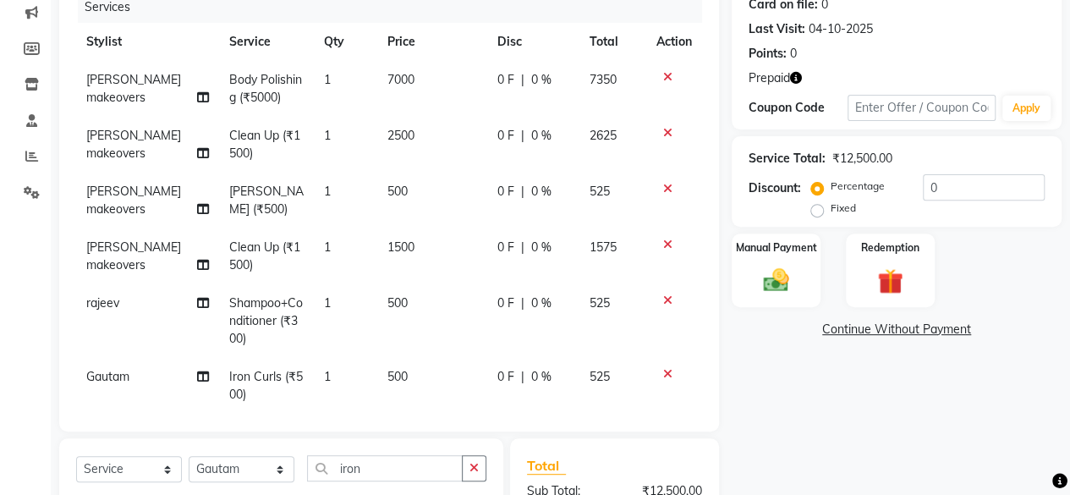
checkbox input "false"
click at [403, 378] on td "500" at bounding box center [432, 386] width 110 height 56
select select "16852"
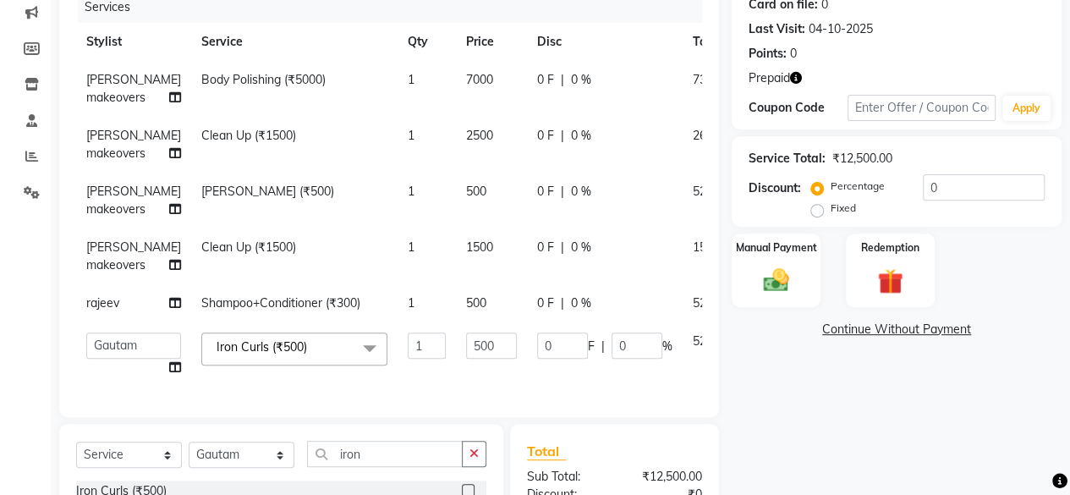
click at [457, 322] on td "500" at bounding box center [491, 303] width 71 height 38
select select "59182"
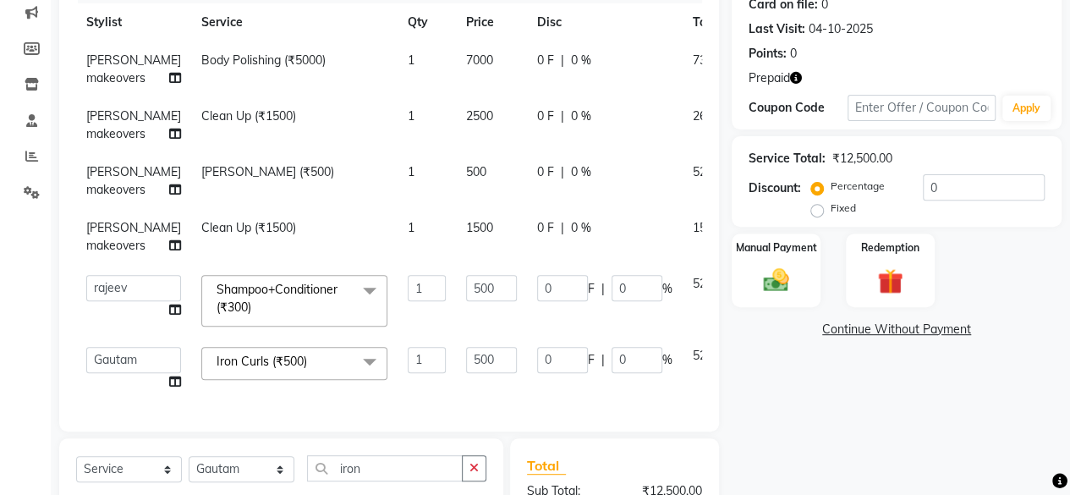
scroll to position [102, 0]
click at [470, 348] on input "500" at bounding box center [491, 360] width 51 height 26
type input "5"
type input "800"
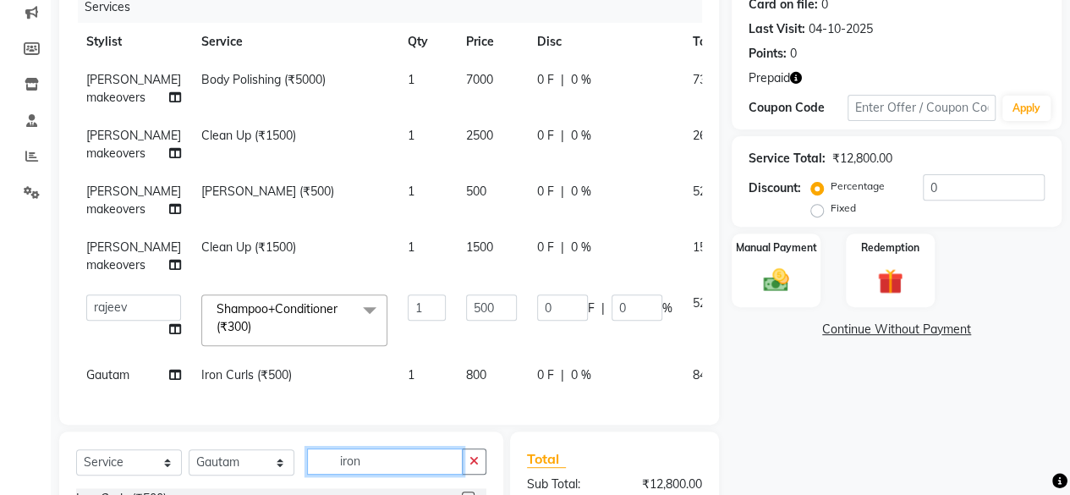
click at [398, 475] on input "iron" at bounding box center [385, 461] width 156 height 26
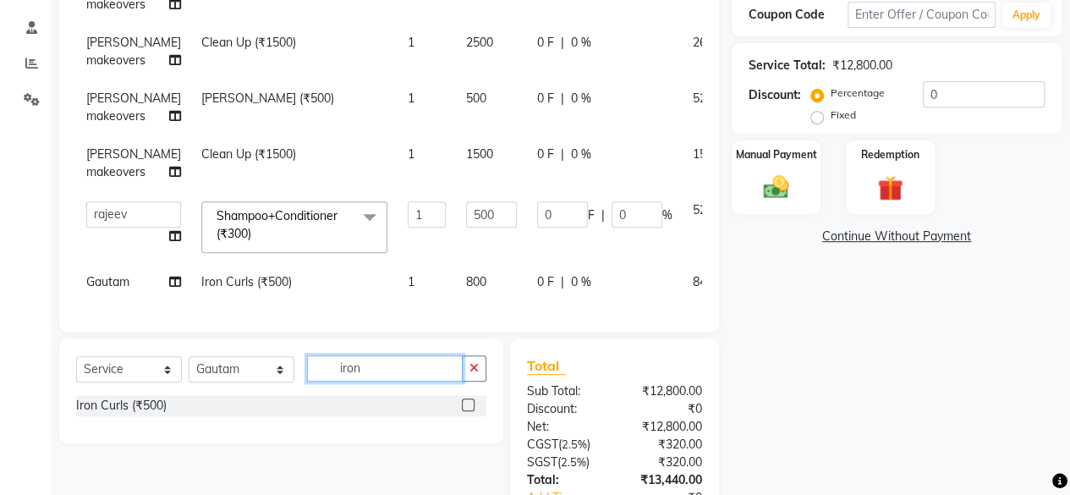
scroll to position [320, 0]
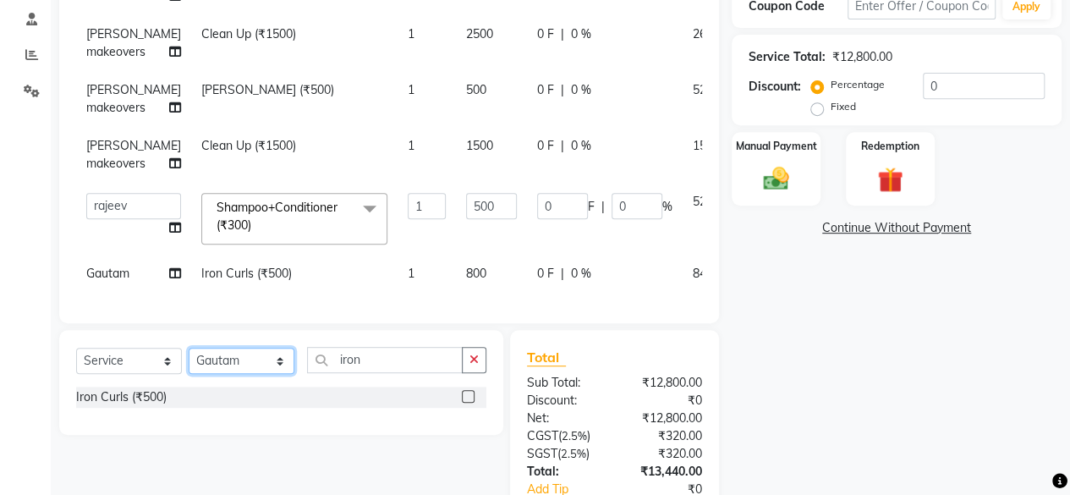
click at [259, 368] on select "Select Stylist [PERSON_NAME] makeovers Anuj CHINTU gaurav [PERSON_NAME] [PERSON…" at bounding box center [242, 361] width 106 height 26
select select "16848"
click at [189, 354] on select "Select Stylist [PERSON_NAME] makeovers Anuj CHINTU gaurav [PERSON_NAME] [PERSON…" at bounding box center [242, 361] width 106 height 26
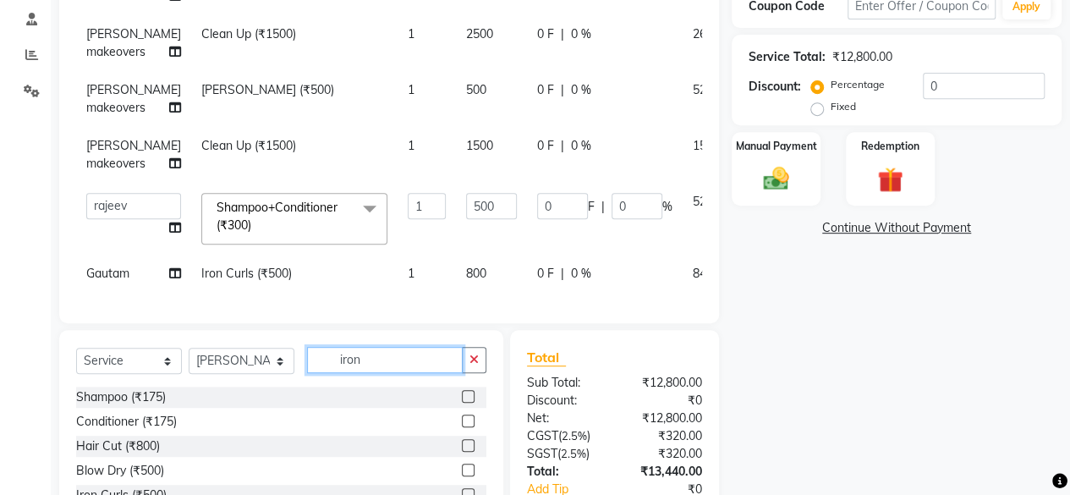
click at [401, 369] on input "iron" at bounding box center [385, 360] width 156 height 26
type input "i"
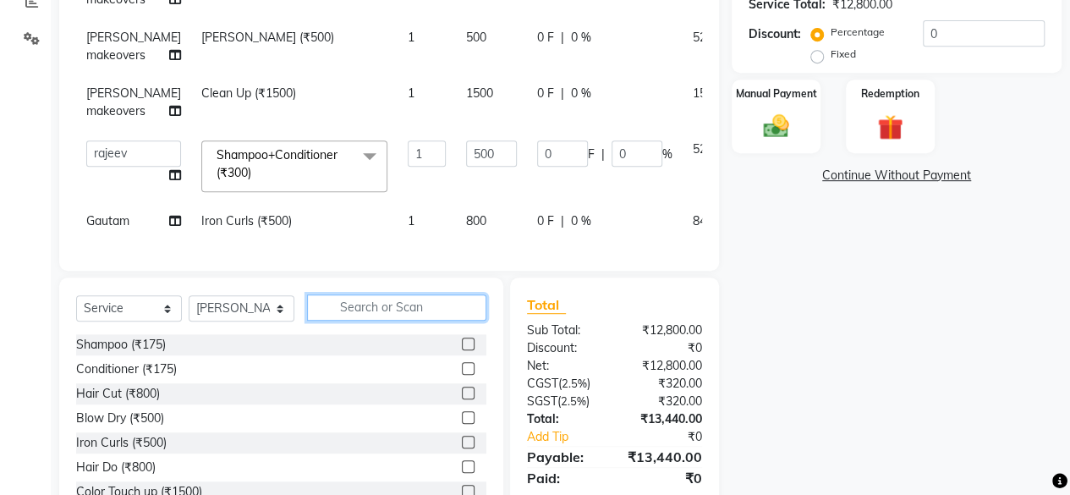
scroll to position [387, 0]
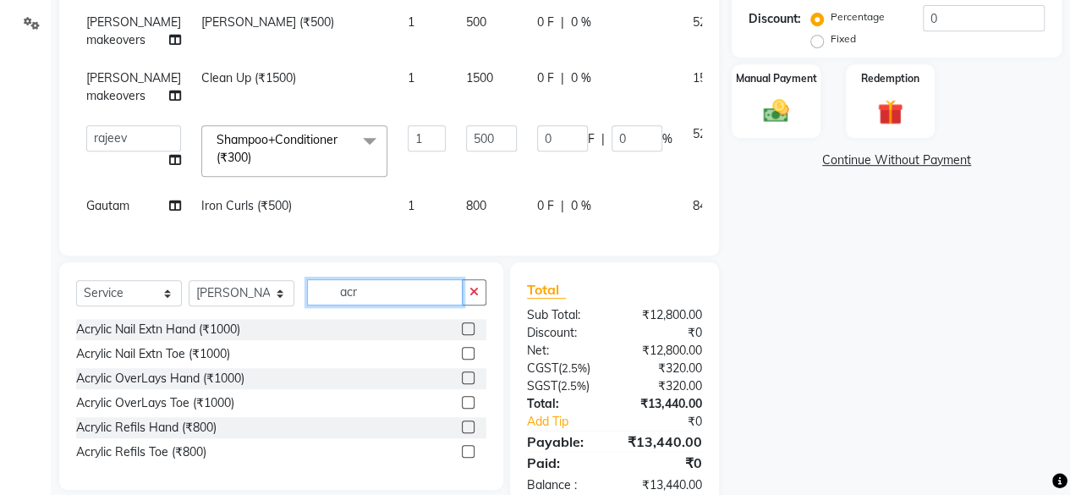
type input "acr"
click at [469, 332] on label at bounding box center [468, 328] width 13 height 13
click at [469, 332] on input "checkbox" at bounding box center [467, 329] width 11 height 11
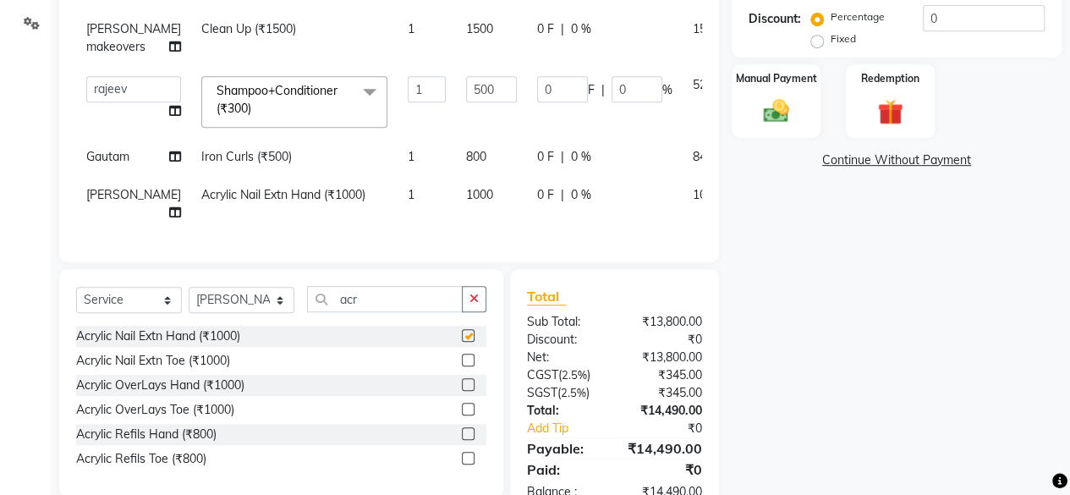
scroll to position [102, 0]
checkbox input "false"
click at [472, 207] on td "1000" at bounding box center [491, 204] width 71 height 56
select select "16848"
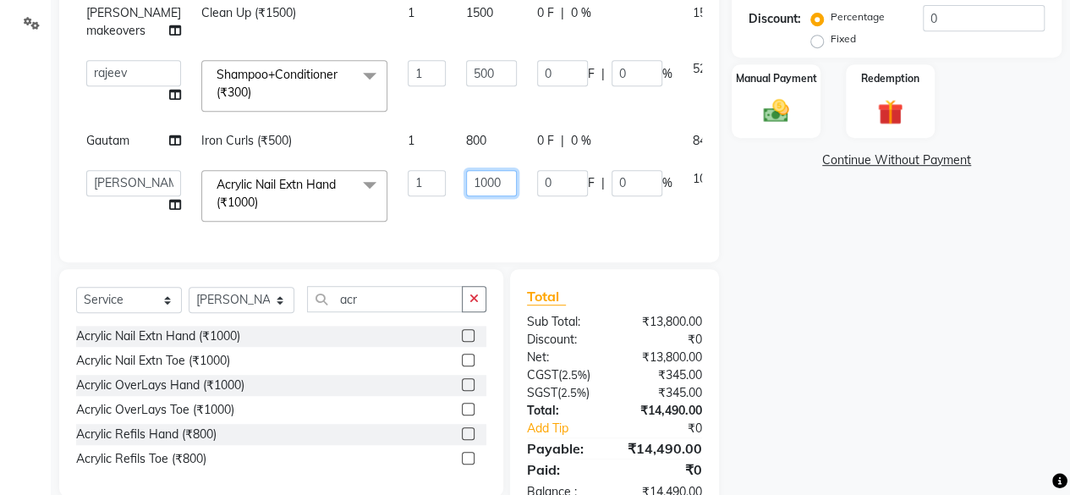
click at [476, 196] on input "1000" at bounding box center [491, 183] width 51 height 26
type input "1"
type input "2700"
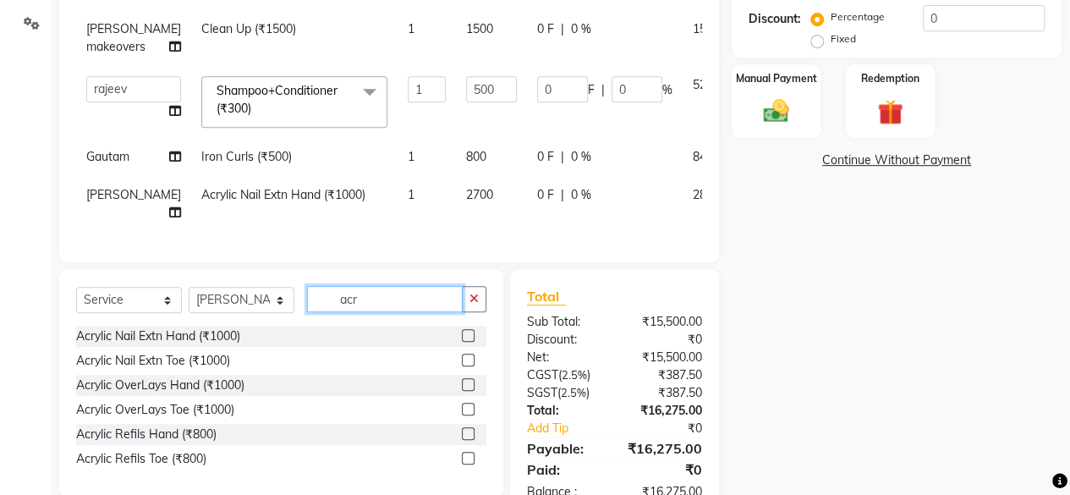
click at [398, 299] on input "acr" at bounding box center [385, 299] width 156 height 26
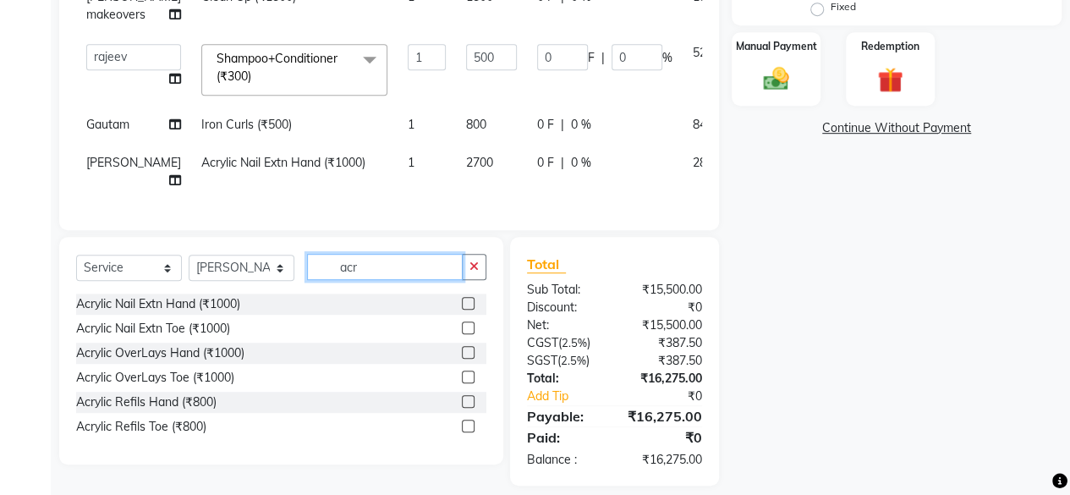
scroll to position [434, 0]
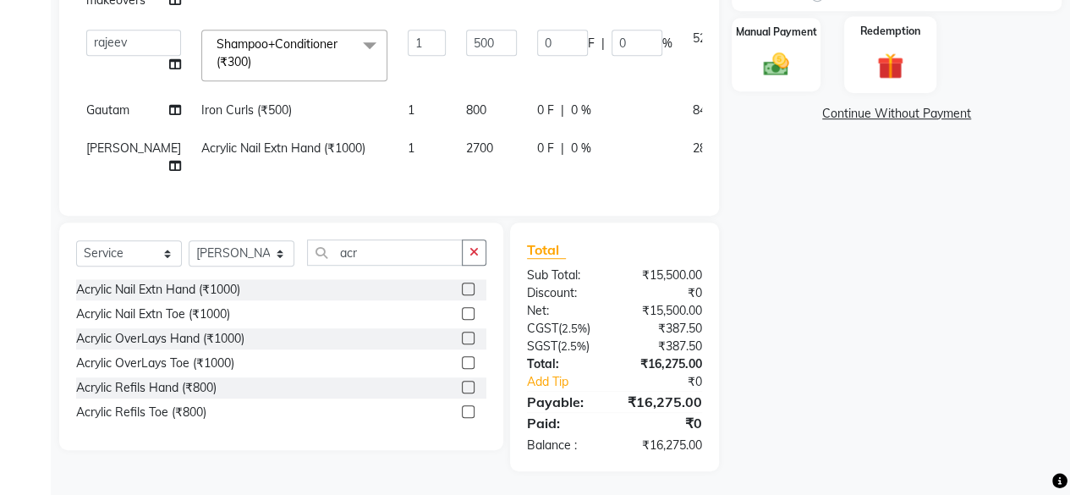
click at [885, 58] on img at bounding box center [890, 65] width 43 height 33
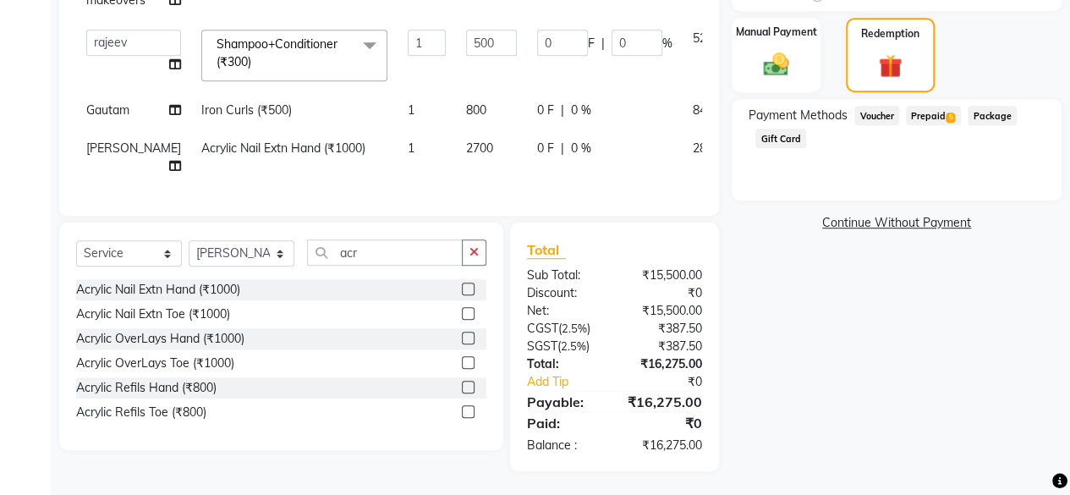
click at [920, 114] on span "Prepaid 5" at bounding box center [933, 115] width 55 height 19
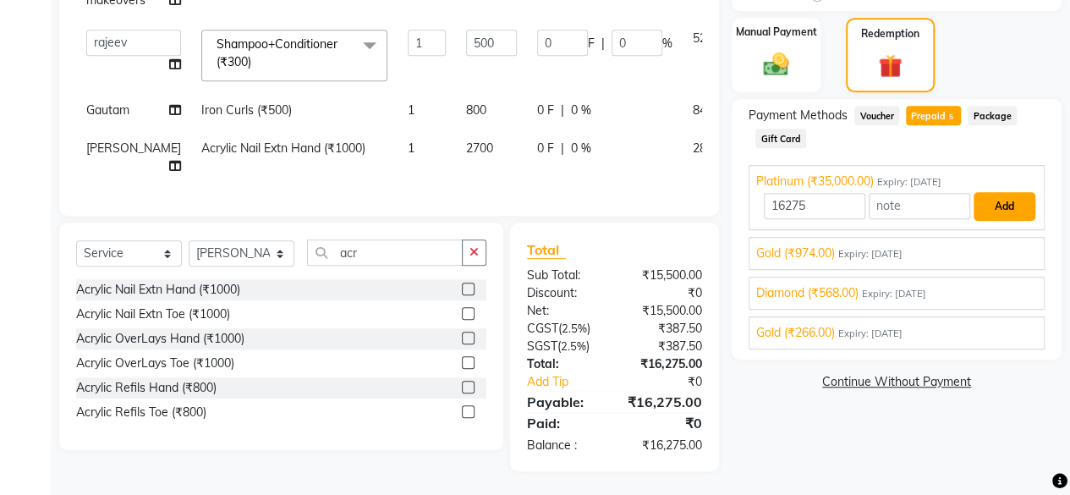
click at [1001, 196] on button "Add" at bounding box center [1005, 206] width 62 height 29
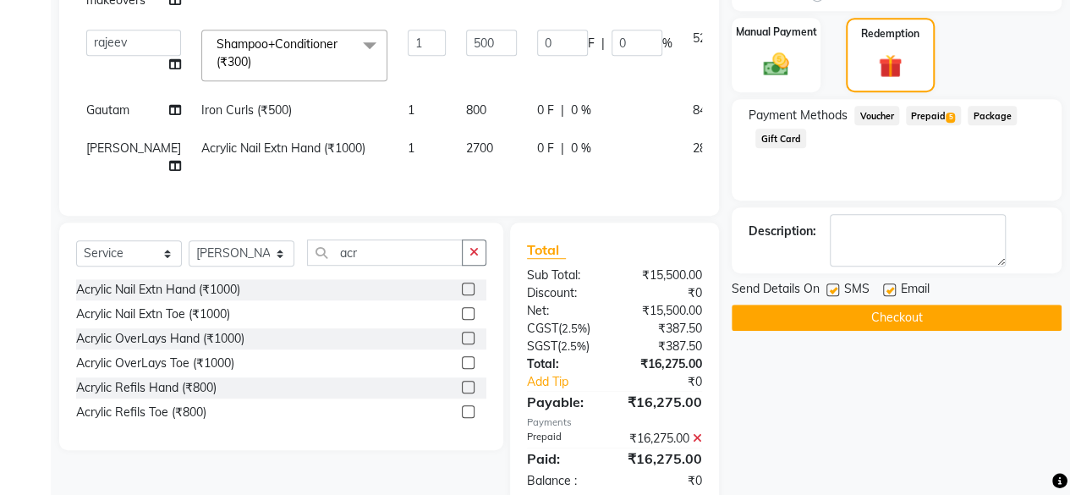
click at [908, 310] on button "Checkout" at bounding box center [897, 318] width 330 height 26
